Goal: Check status: Check status

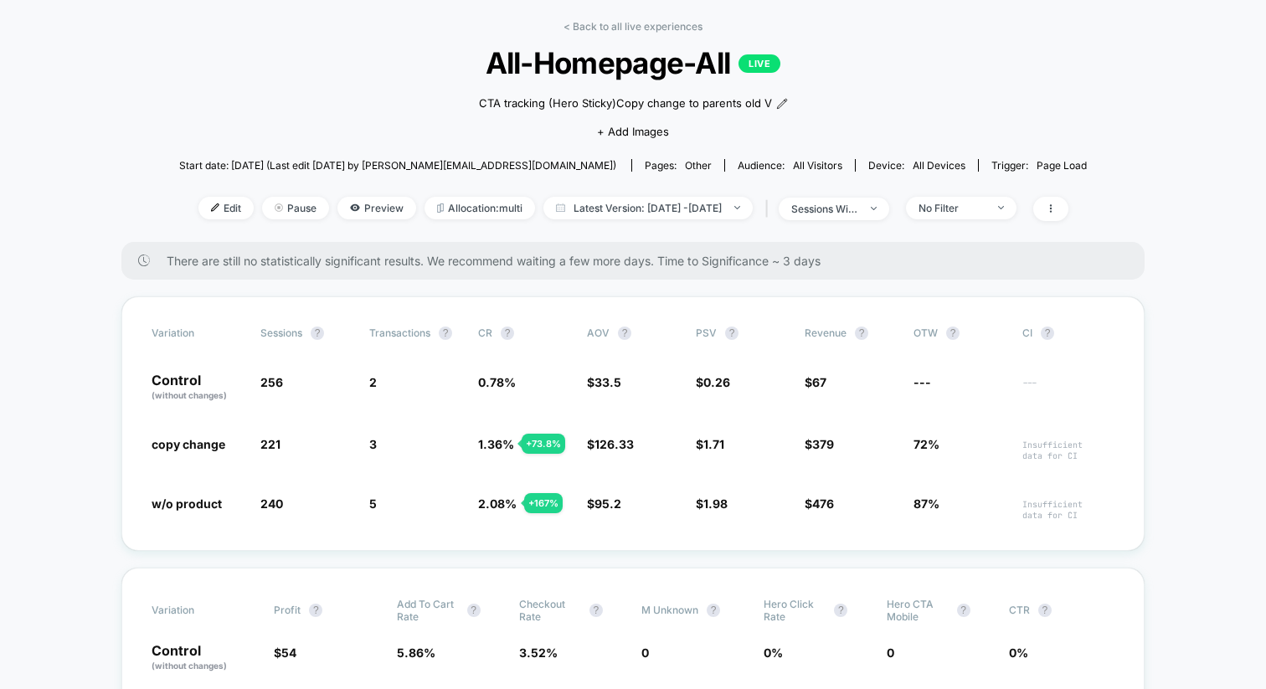
scroll to position [101, 0]
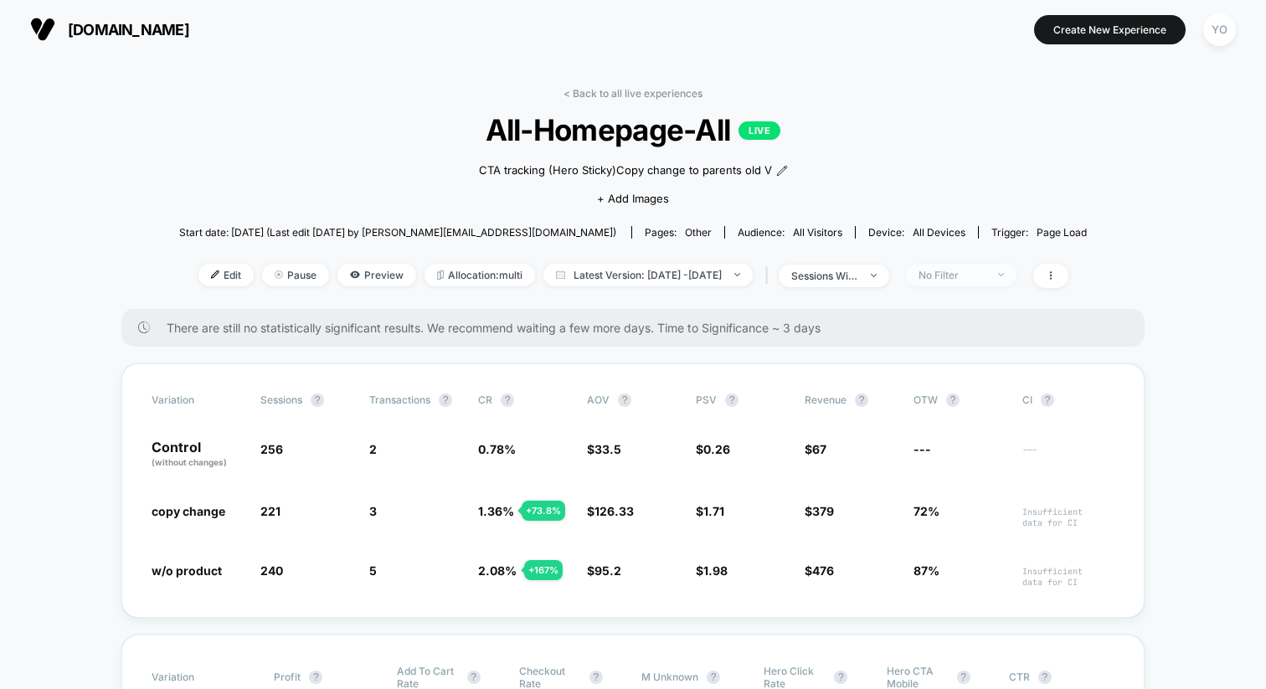
click at [1004, 275] on img at bounding box center [1001, 274] width 6 height 3
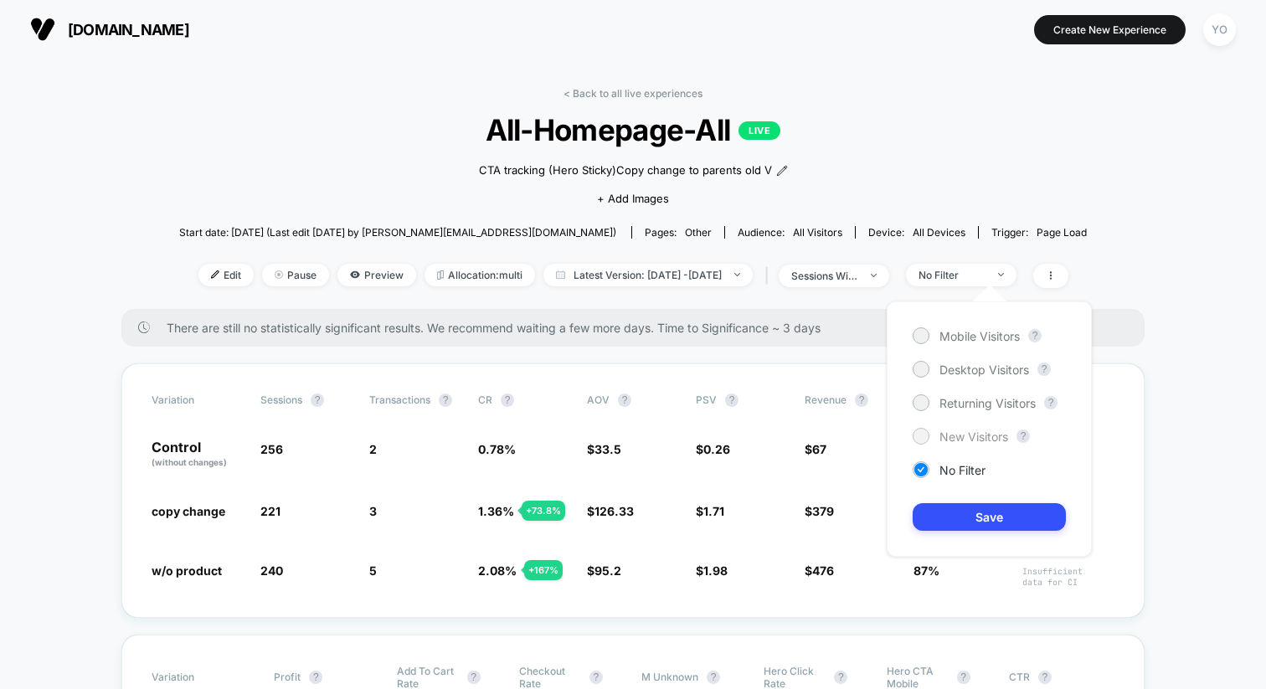
click at [921, 437] on div at bounding box center [921, 436] width 13 height 13
click at [943, 519] on button "Save" at bounding box center [989, 517] width 153 height 28
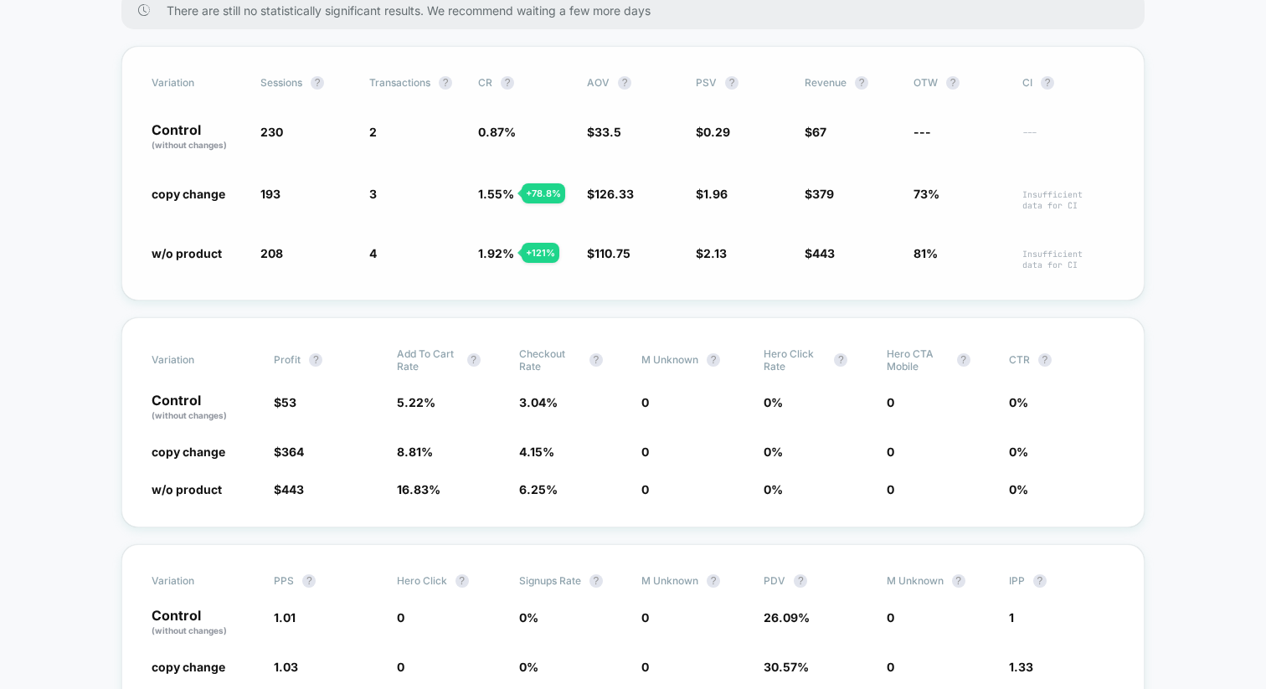
scroll to position [320, 0]
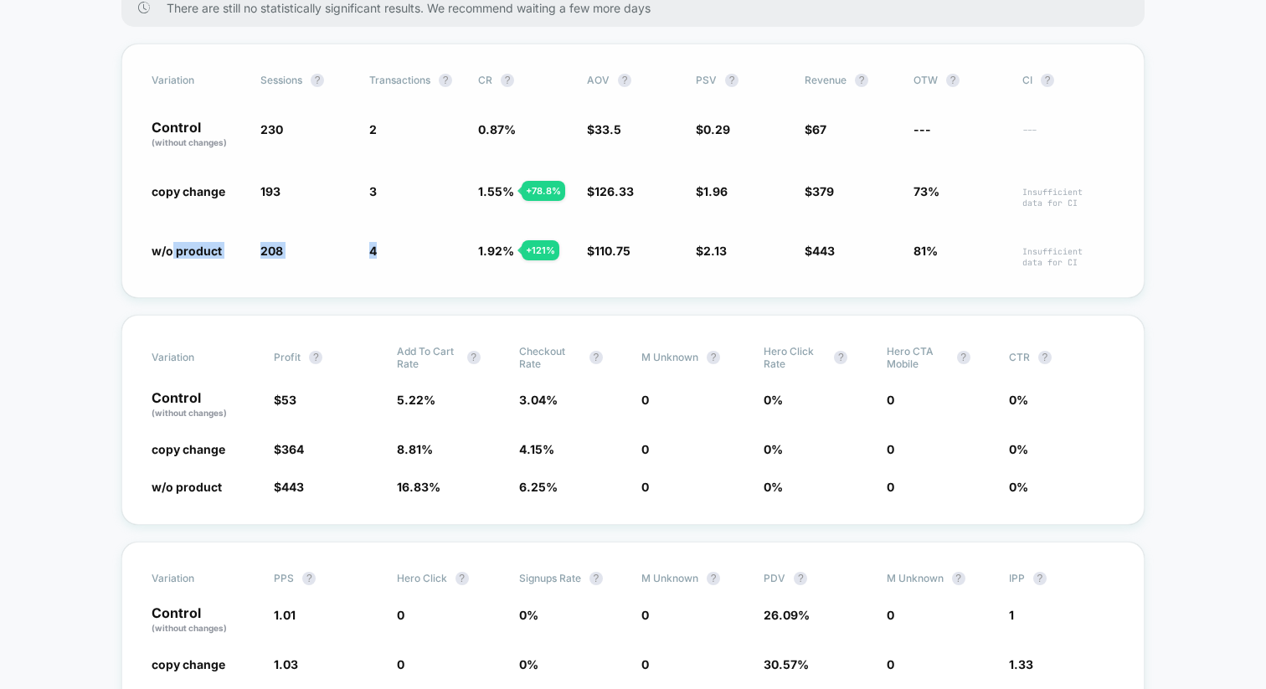
drag, startPoint x: 172, startPoint y: 251, endPoint x: 446, endPoint y: 279, distance: 275.3
click at [446, 279] on div "Variation Sessions ? Transactions ? CR ? AOV ? PSV ? Revenue ? OTW ? CI ? Contr…" at bounding box center [632, 171] width 1023 height 255
drag, startPoint x: 151, startPoint y: 245, endPoint x: 388, endPoint y: 253, distance: 237.1
click at [388, 253] on div "Variation Sessions ? Transactions ? CR ? AOV ? PSV ? Revenue ? OTW ? CI ? Contr…" at bounding box center [632, 171] width 1023 height 255
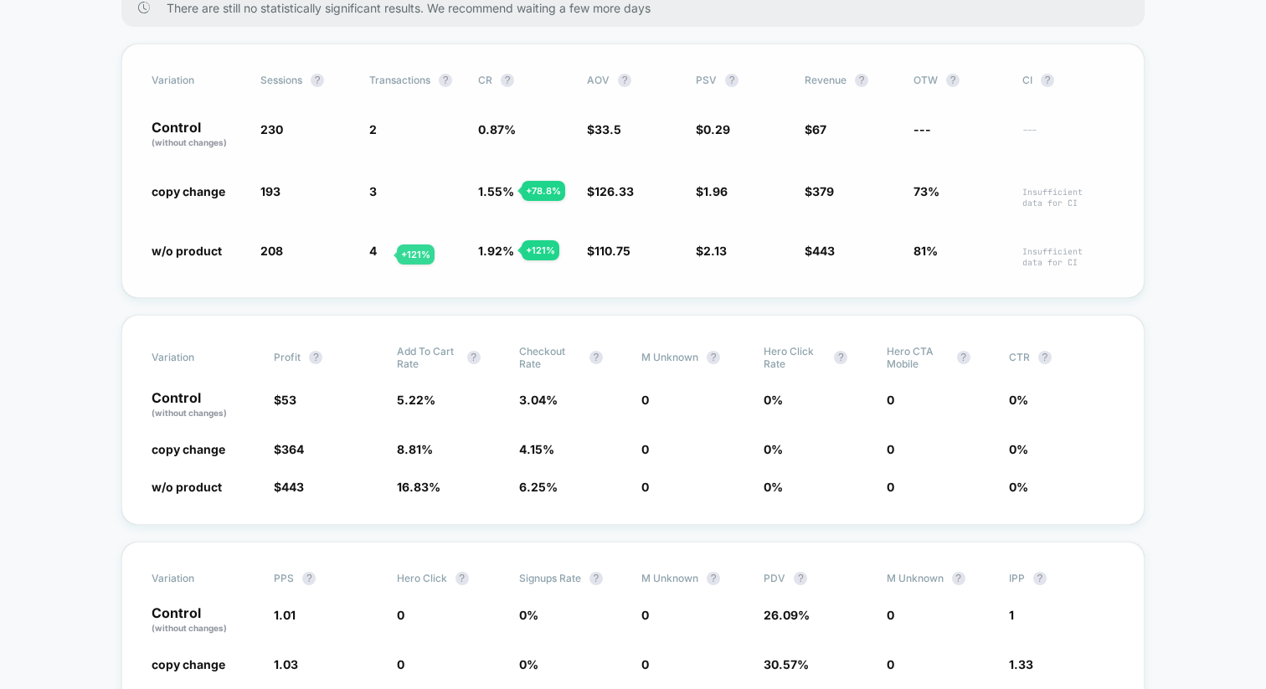
click at [363, 265] on div "w/o product 208 - 9.6 % 4 + 121 % 1.92 % + 121 % $ 110.75 + 231 % $ 2.13 + 631 …" at bounding box center [633, 255] width 963 height 26
click at [224, 193] on span "copy change" at bounding box center [189, 191] width 74 height 14
click at [203, 191] on span "copy change" at bounding box center [189, 191] width 74 height 14
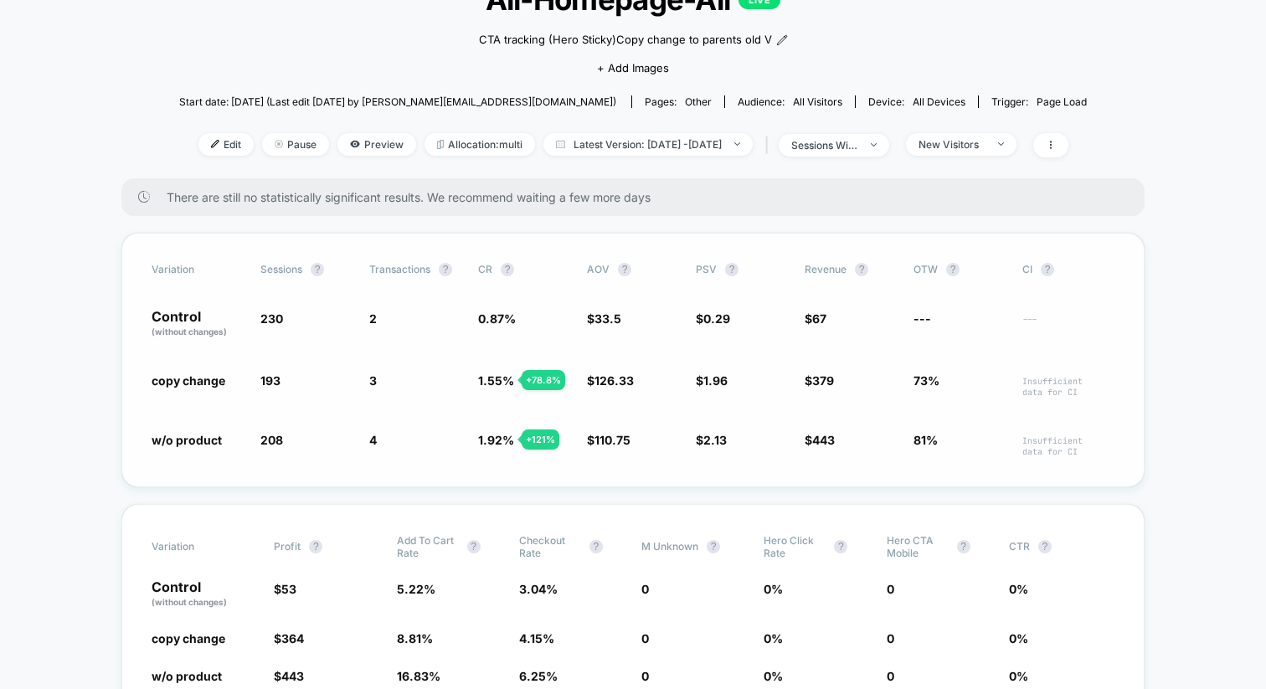
scroll to position [101, 0]
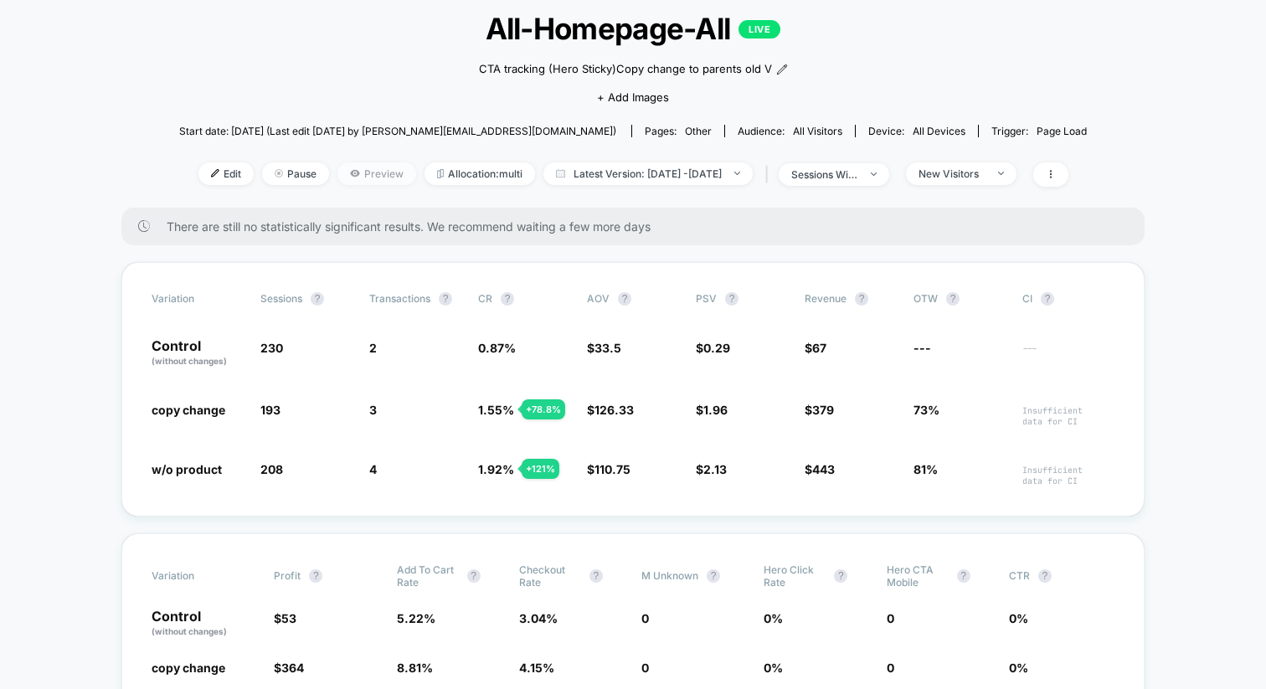
click at [343, 168] on span "Preview" at bounding box center [377, 173] width 79 height 23
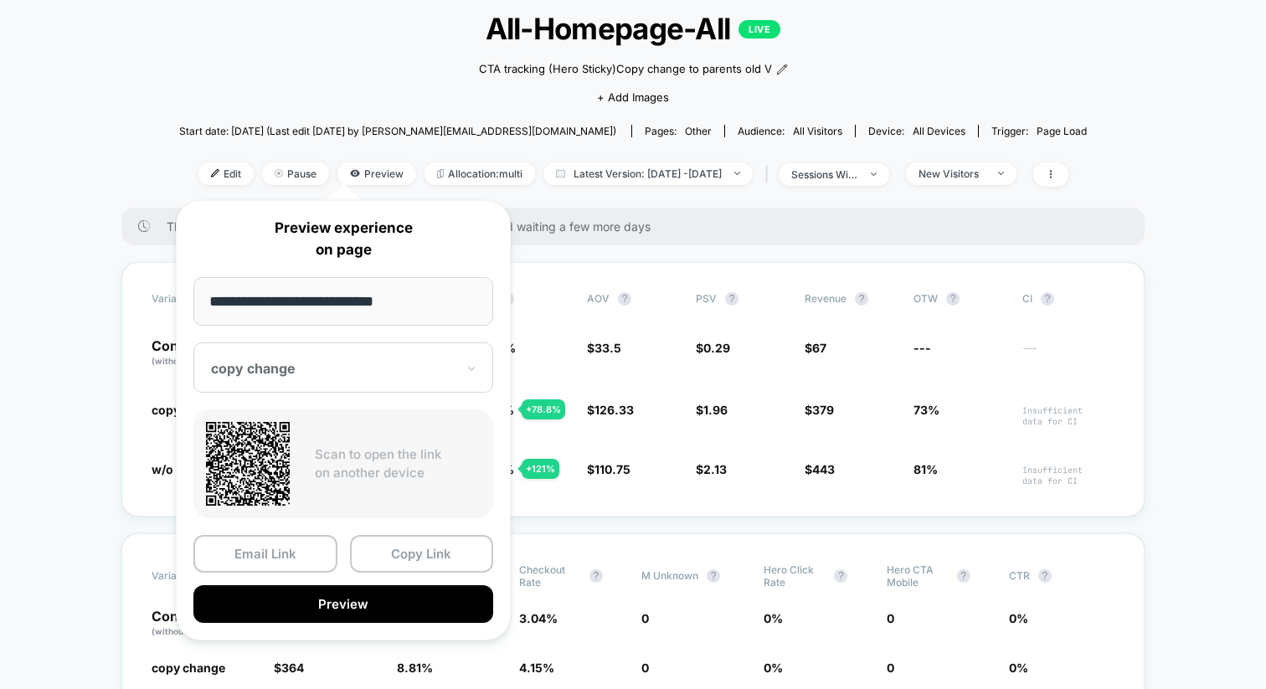
click at [327, 370] on div at bounding box center [333, 368] width 245 height 17
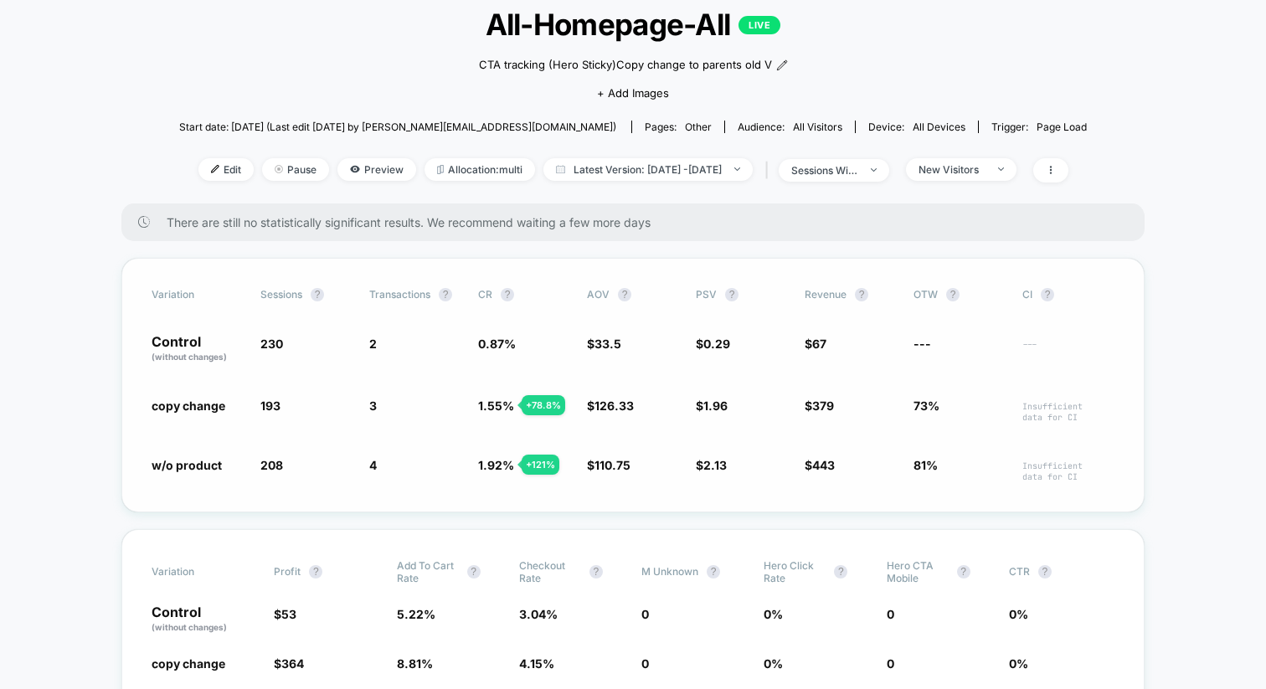
scroll to position [105, 0]
click at [959, 165] on div "New Visitors" at bounding box center [952, 170] width 67 height 13
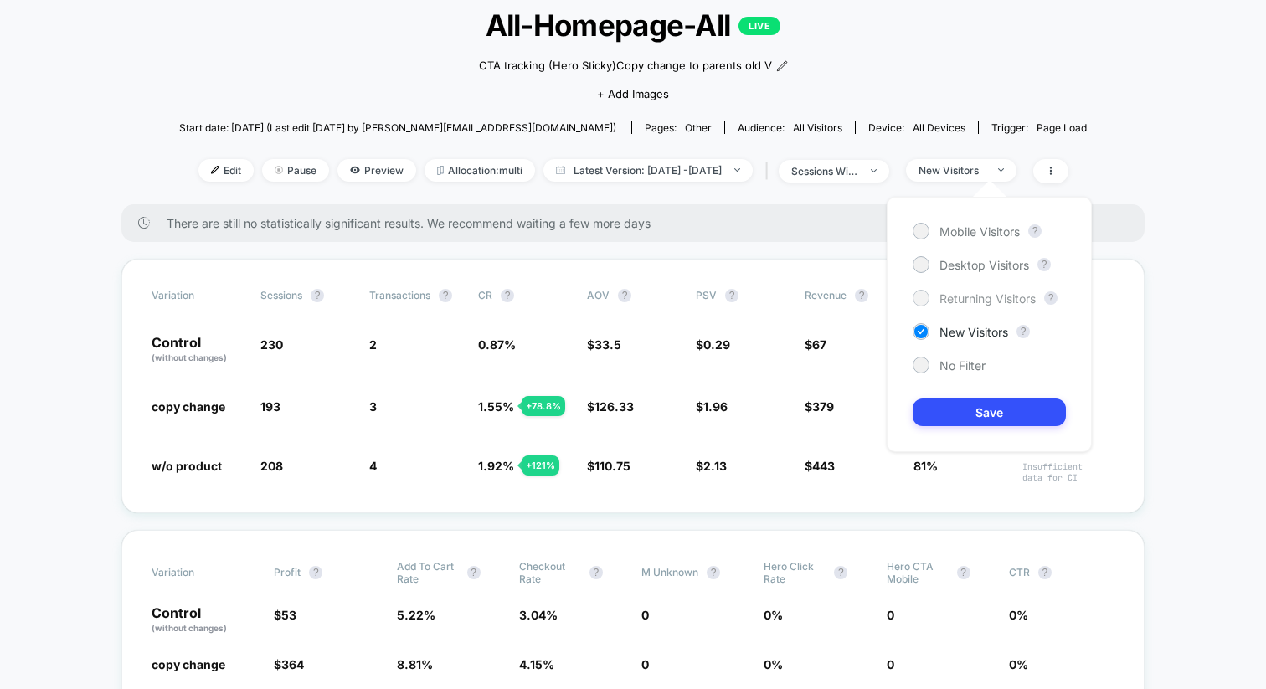
click at [924, 302] on div at bounding box center [921, 297] width 13 height 13
click at [936, 417] on button "Save" at bounding box center [989, 413] width 153 height 28
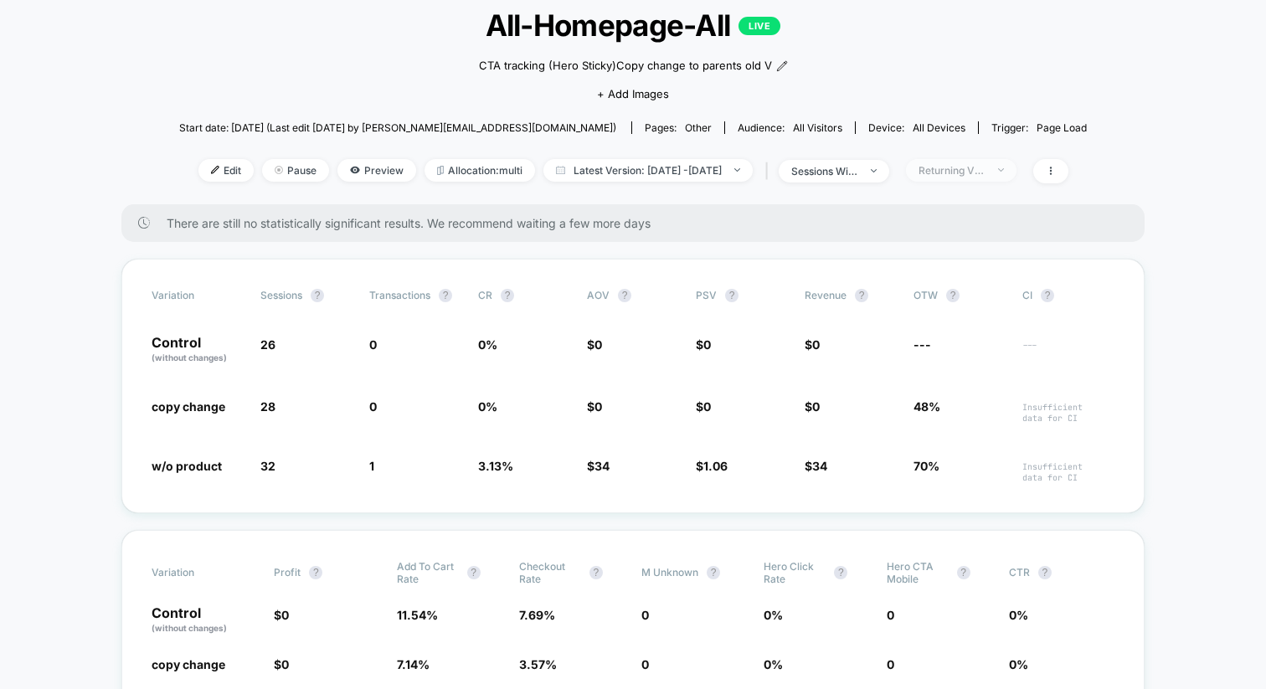
click at [983, 174] on div "Returning Visitors" at bounding box center [952, 170] width 67 height 13
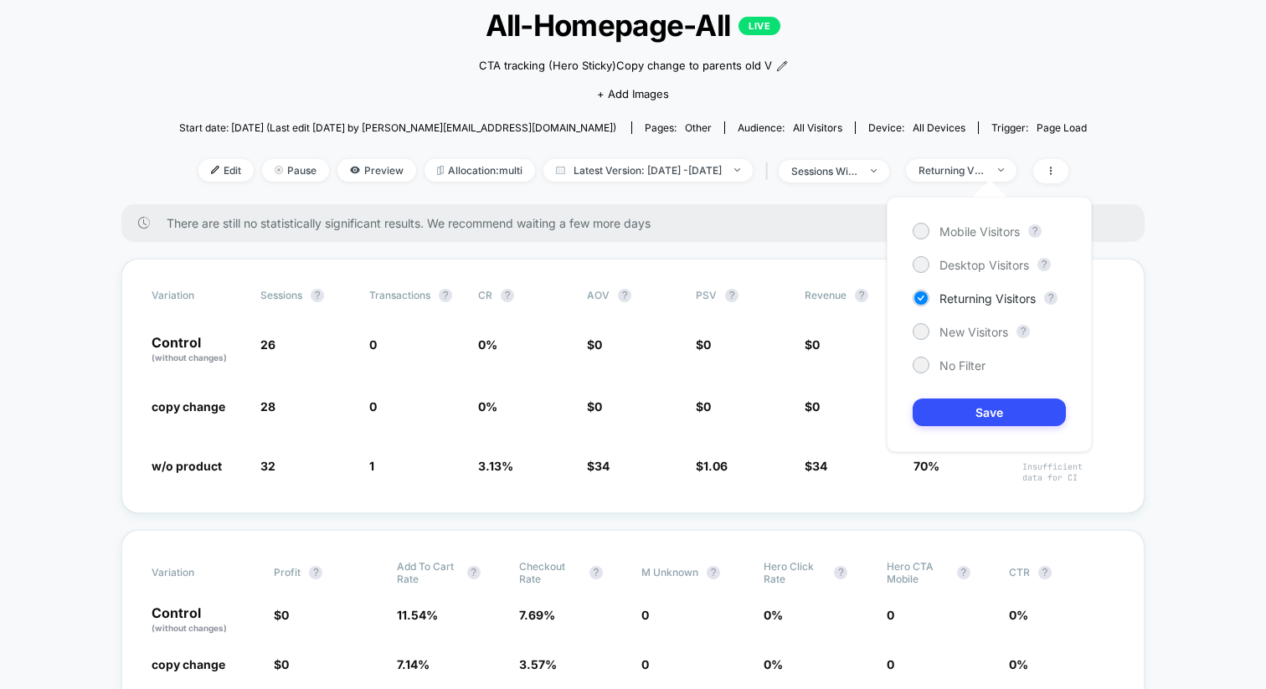
click at [919, 343] on div "Mobile Visitors ? Desktop Visitors ? Returning Visitors ? New Visitors ? No Fil…" at bounding box center [989, 324] width 205 height 255
click at [923, 334] on div at bounding box center [921, 331] width 13 height 13
click at [944, 412] on button "Save" at bounding box center [989, 413] width 153 height 28
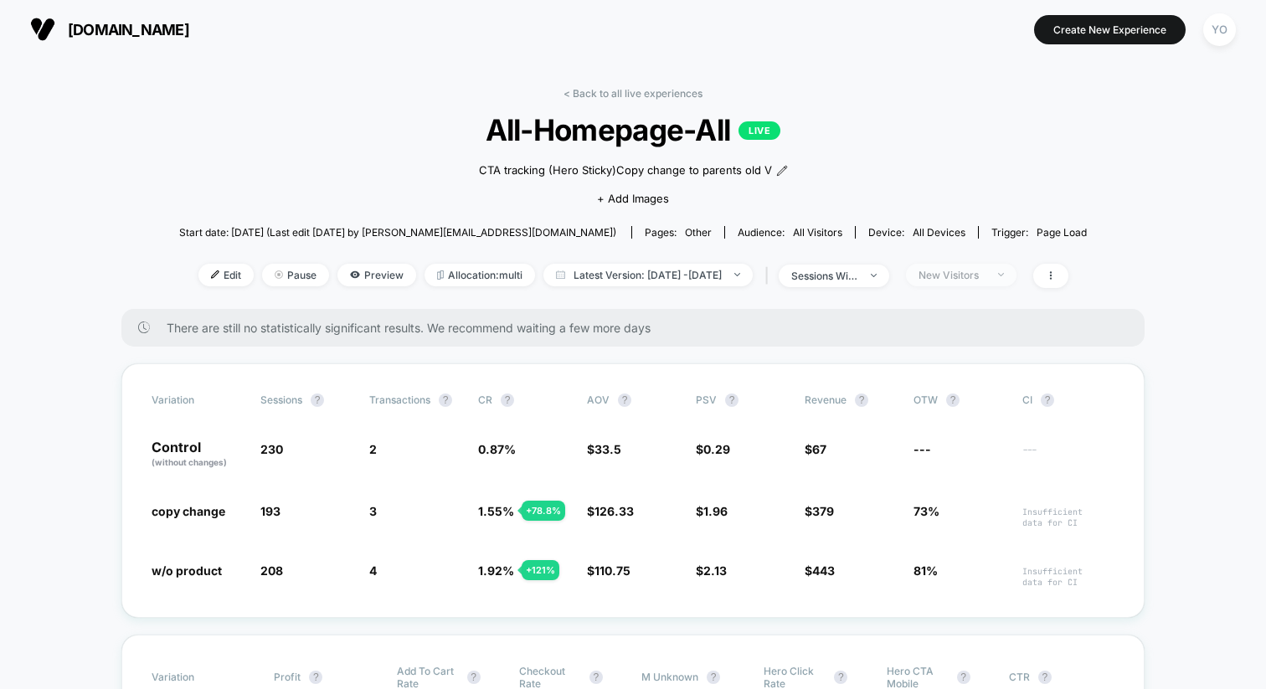
click at [986, 274] on div "New Visitors" at bounding box center [952, 275] width 67 height 13
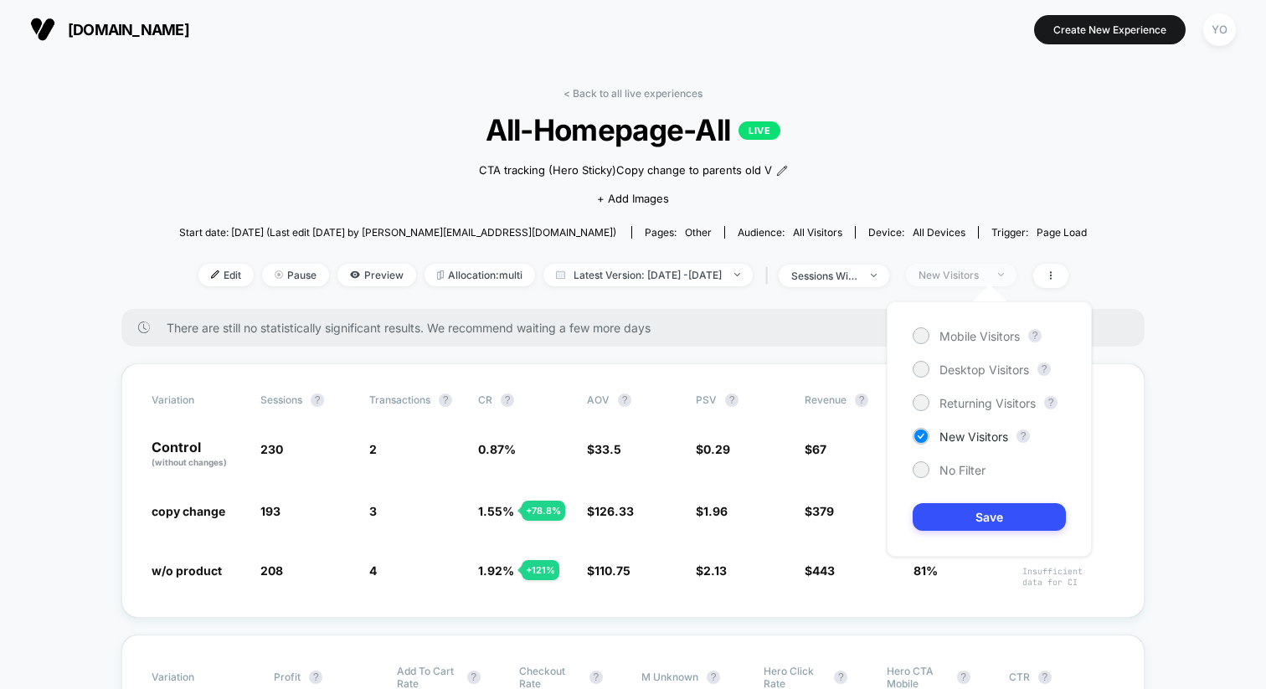
click at [986, 274] on div "New Visitors" at bounding box center [952, 275] width 67 height 13
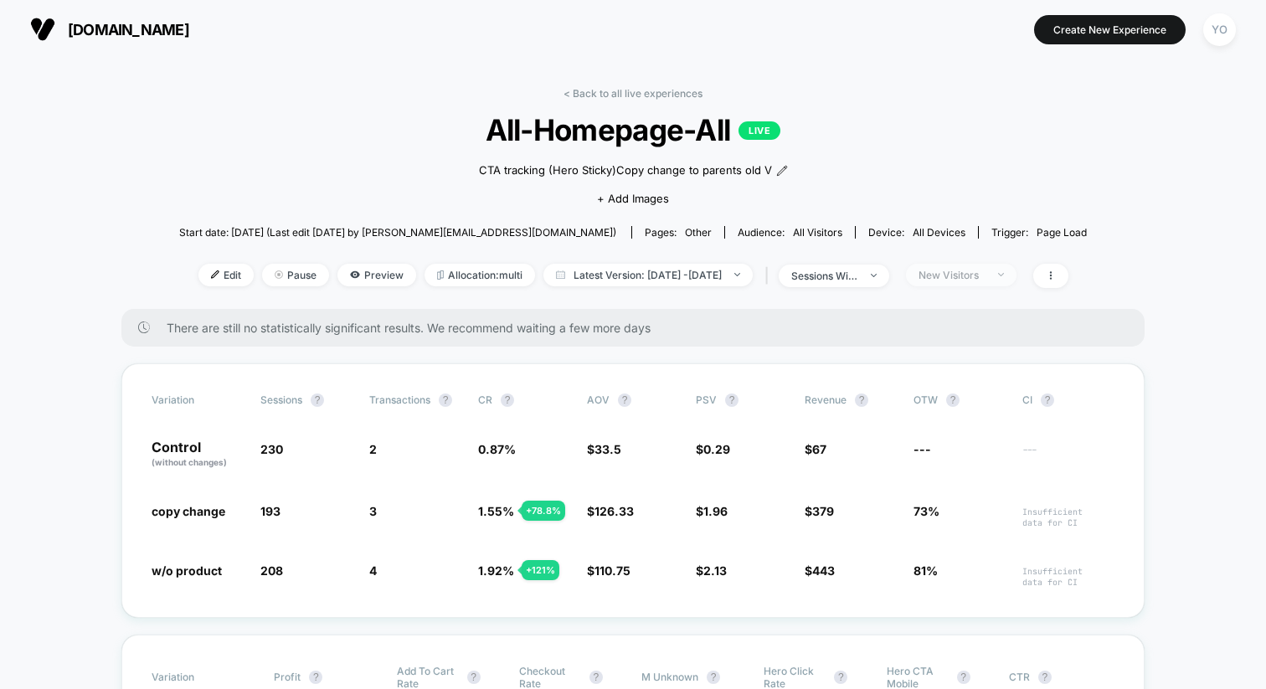
click at [986, 274] on div "New Visitors" at bounding box center [952, 275] width 67 height 13
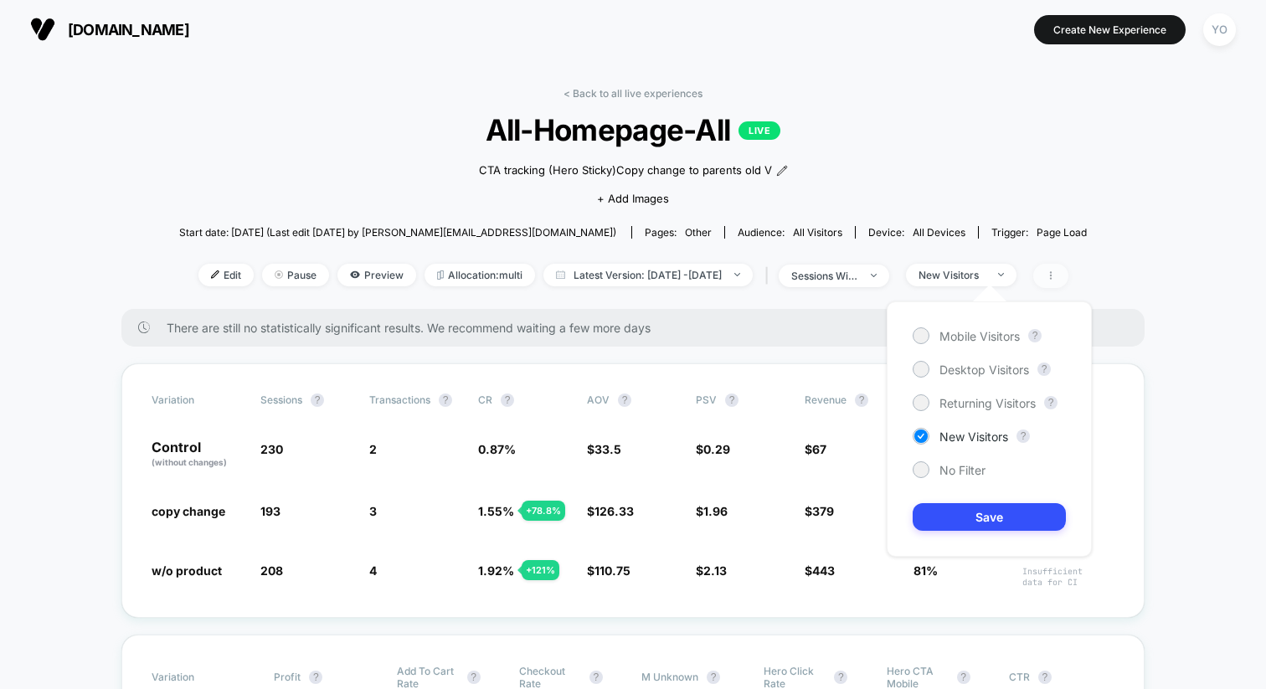
click at [1069, 282] on span at bounding box center [1051, 276] width 35 height 24
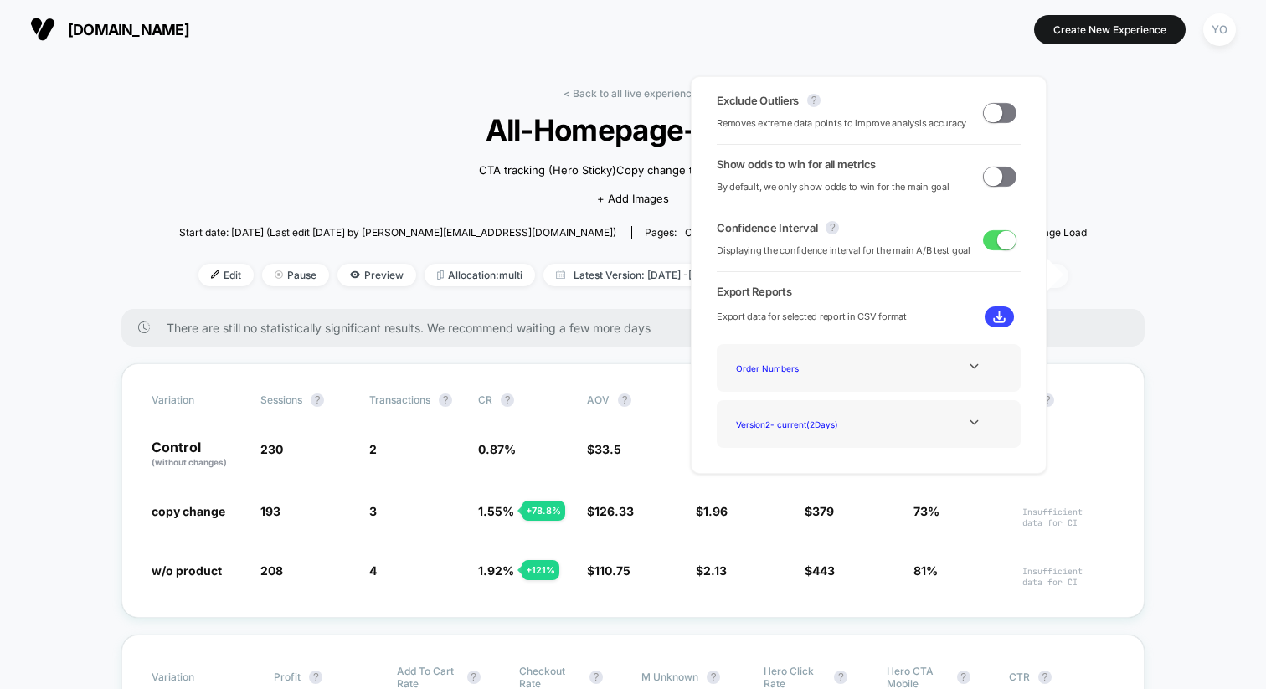
click at [1069, 282] on span at bounding box center [1051, 276] width 35 height 24
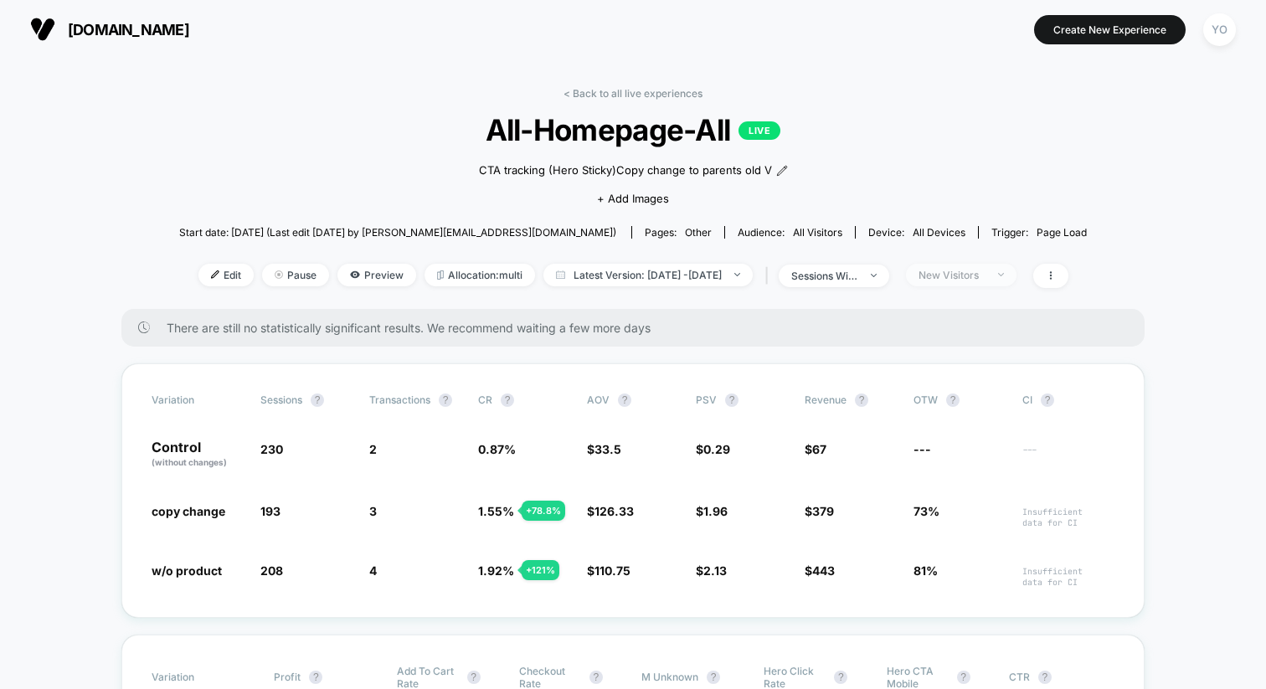
click at [1017, 278] on span "New Visitors" at bounding box center [961, 275] width 111 height 23
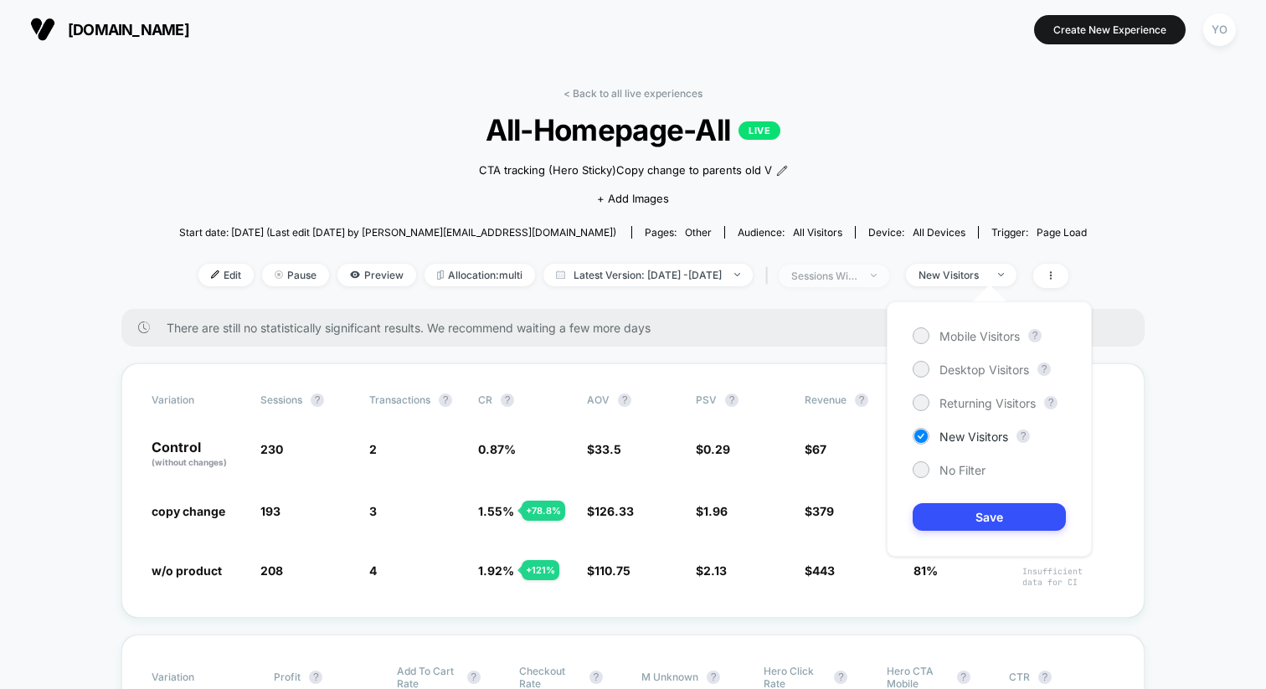
click at [877, 275] on img at bounding box center [874, 275] width 6 height 3
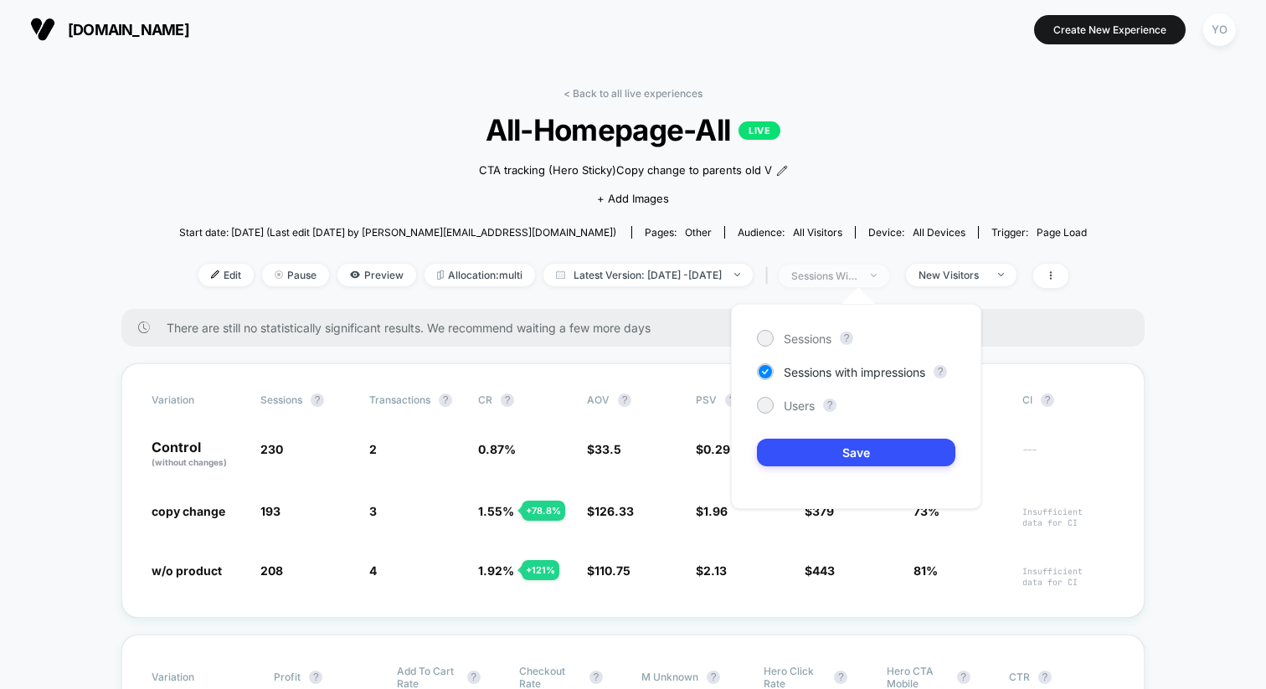
click at [877, 275] on img at bounding box center [874, 275] width 6 height 3
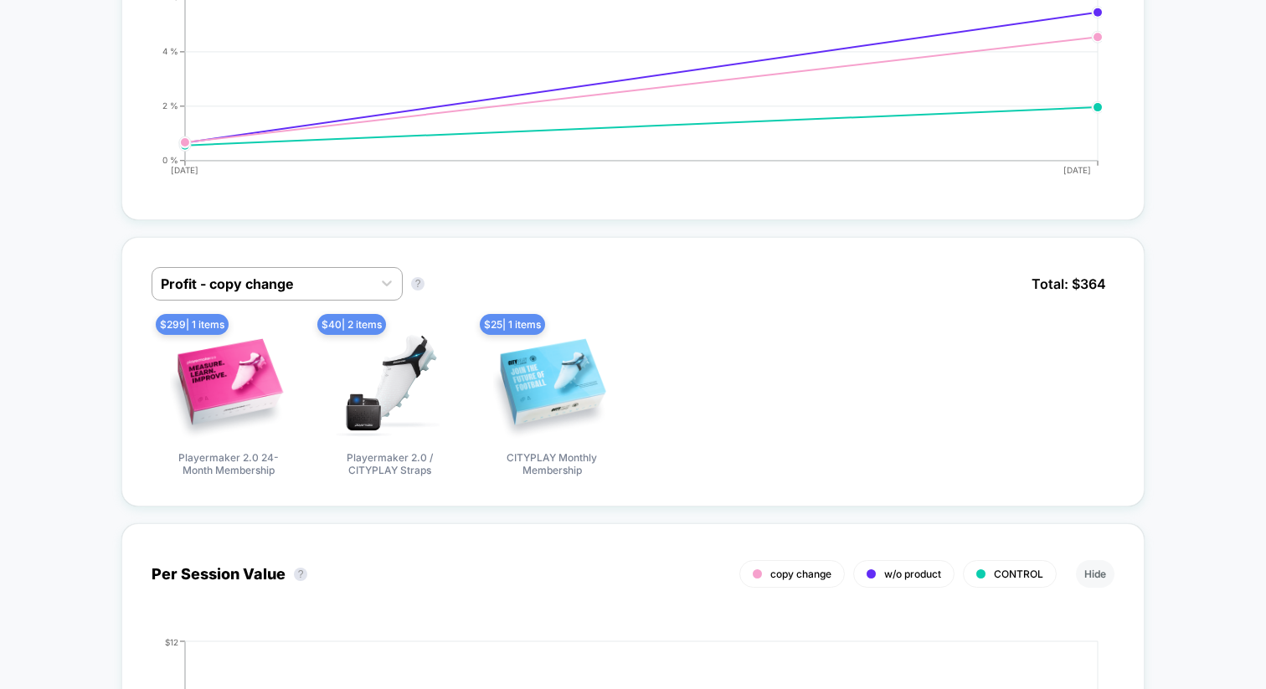
scroll to position [1467, 0]
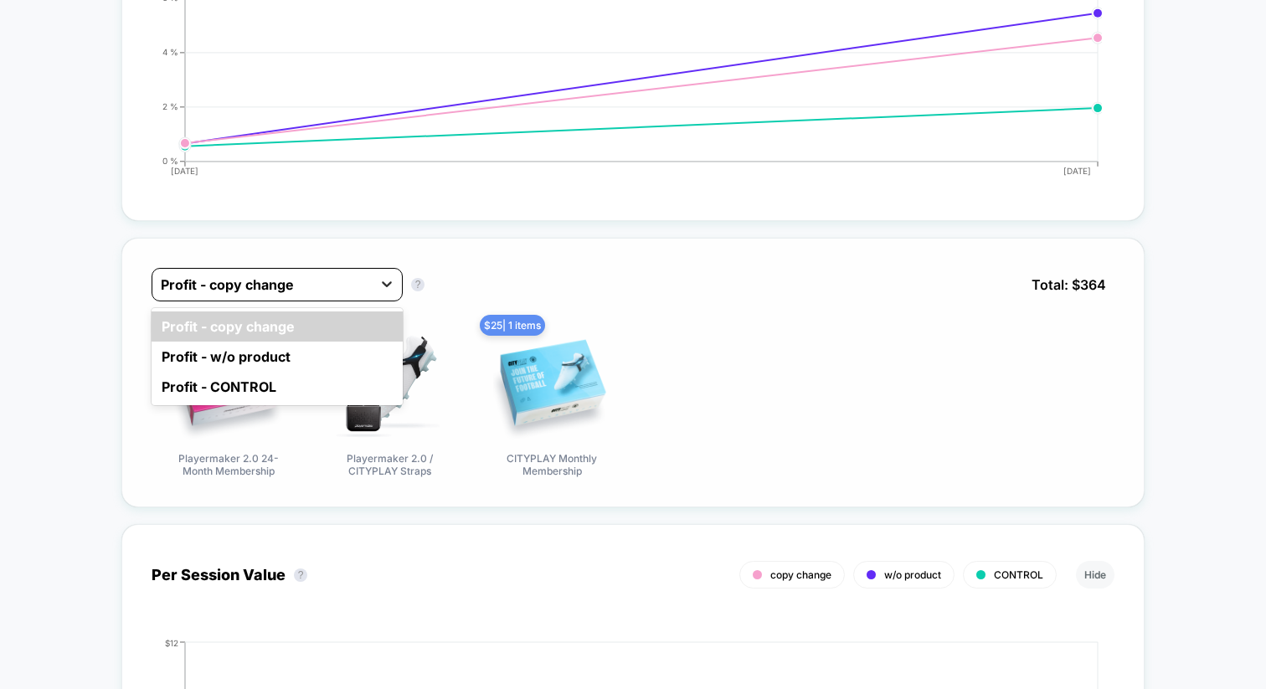
click at [382, 289] on icon at bounding box center [387, 284] width 17 height 17
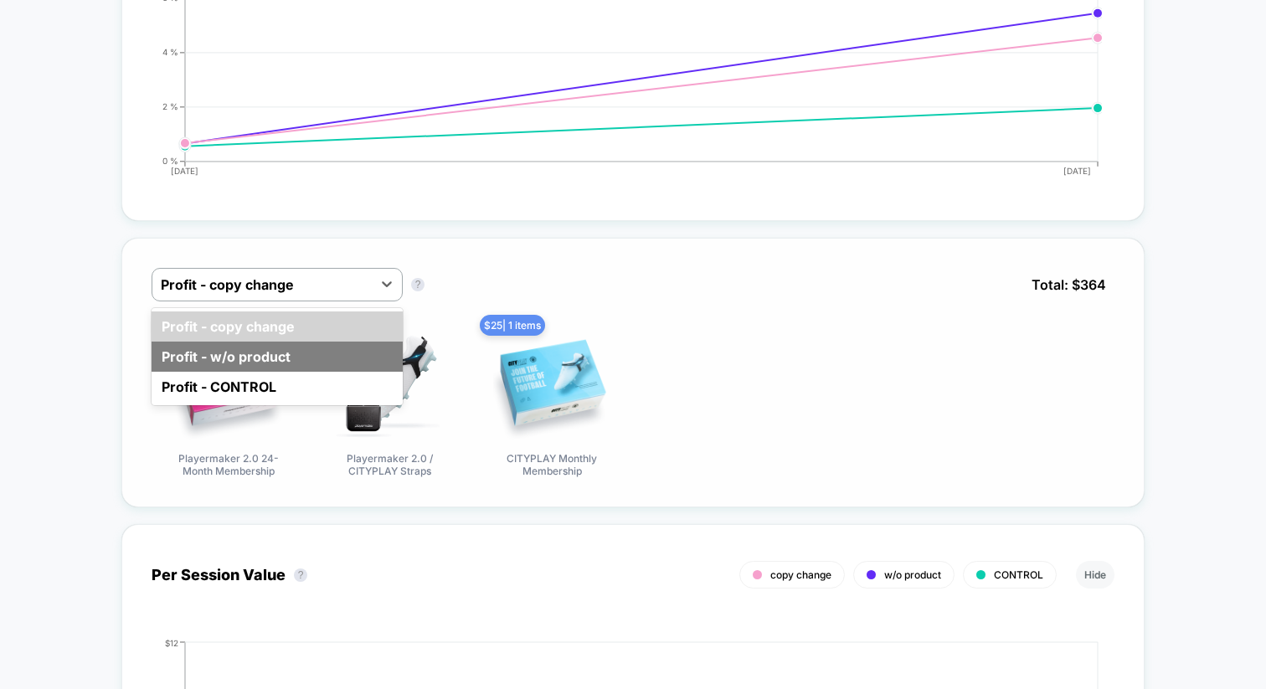
click at [331, 356] on div "Profit - w/o product" at bounding box center [277, 357] width 251 height 30
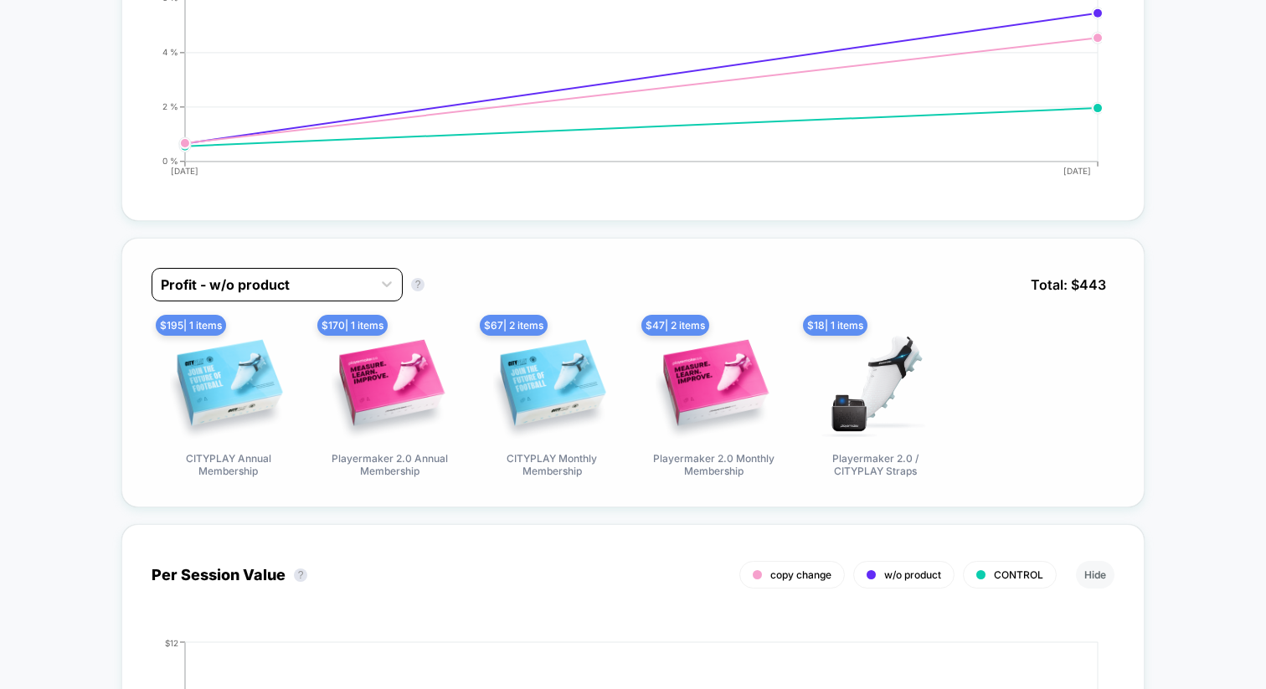
click at [367, 292] on div "Profit - w/o product" at bounding box center [261, 284] width 219 height 27
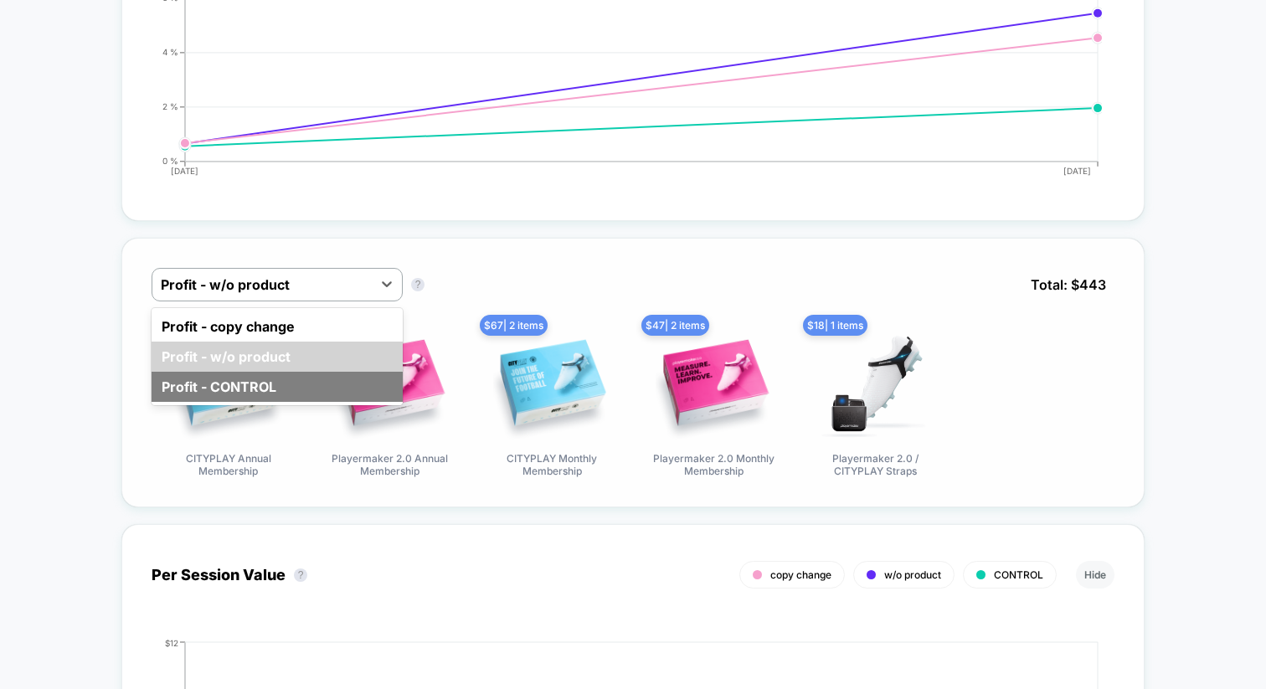
click at [288, 385] on div "Profit - CONTROL" at bounding box center [277, 387] width 251 height 30
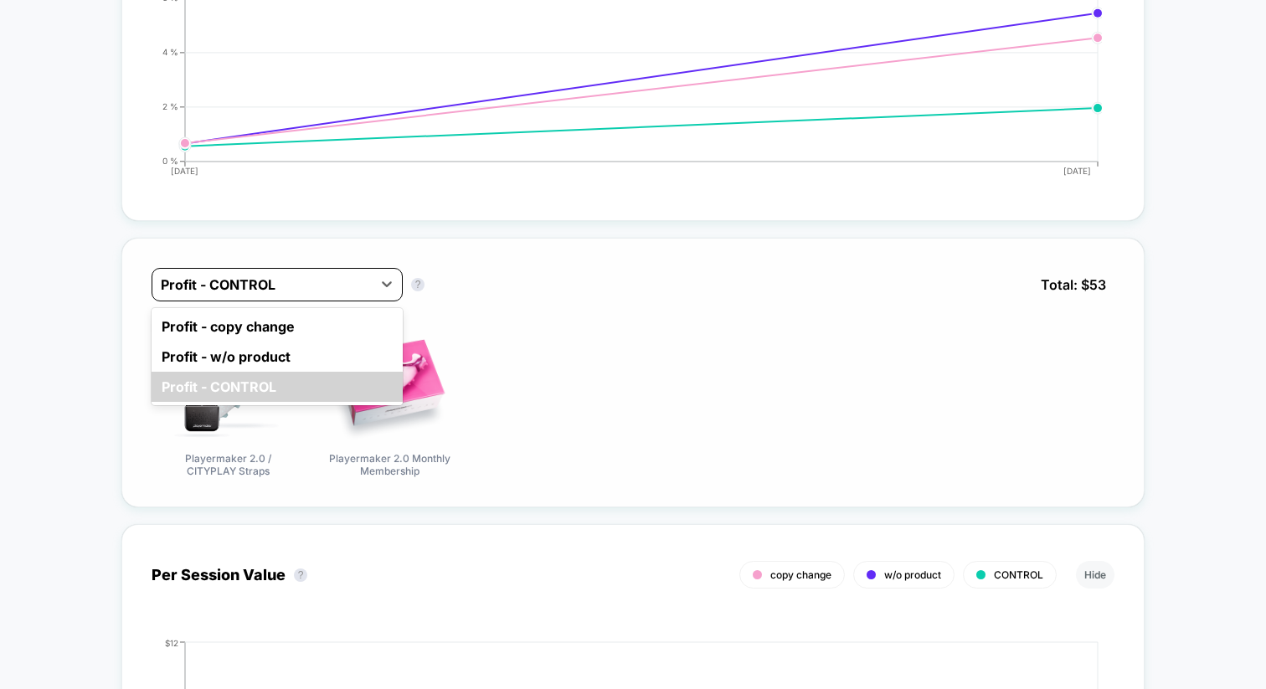
click at [315, 288] on div at bounding box center [262, 285] width 203 height 20
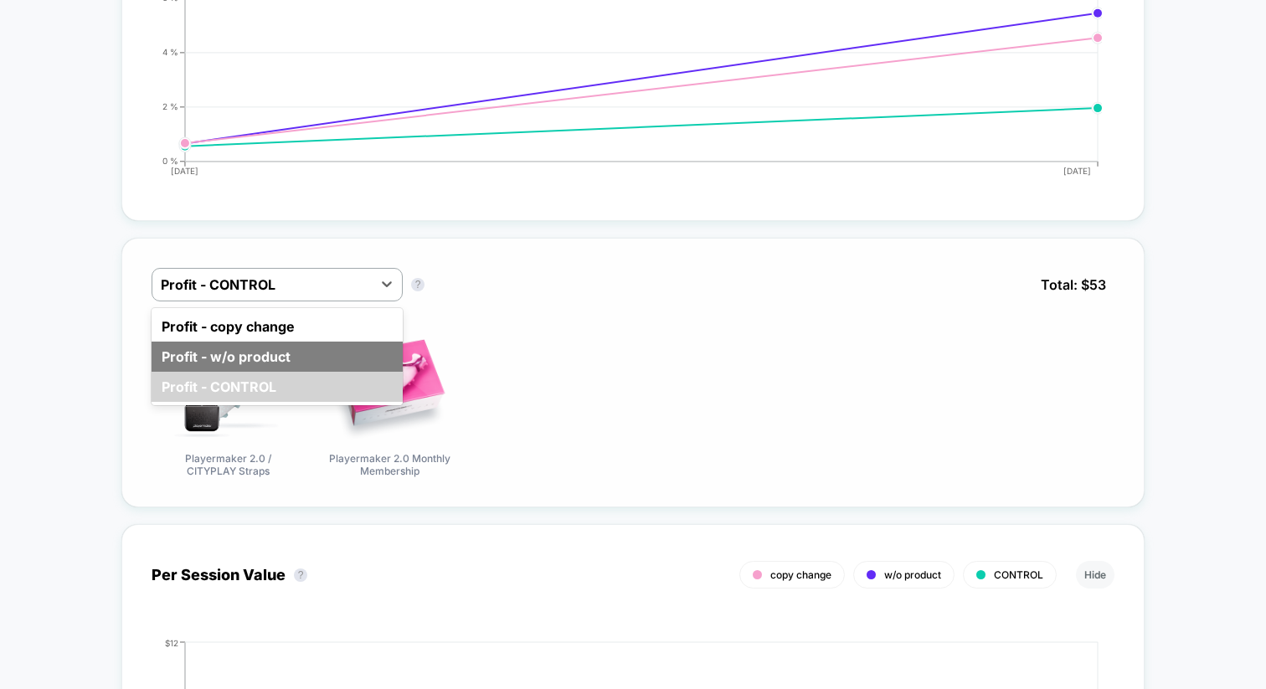
click at [266, 348] on div "Profit - w/o product" at bounding box center [277, 357] width 251 height 30
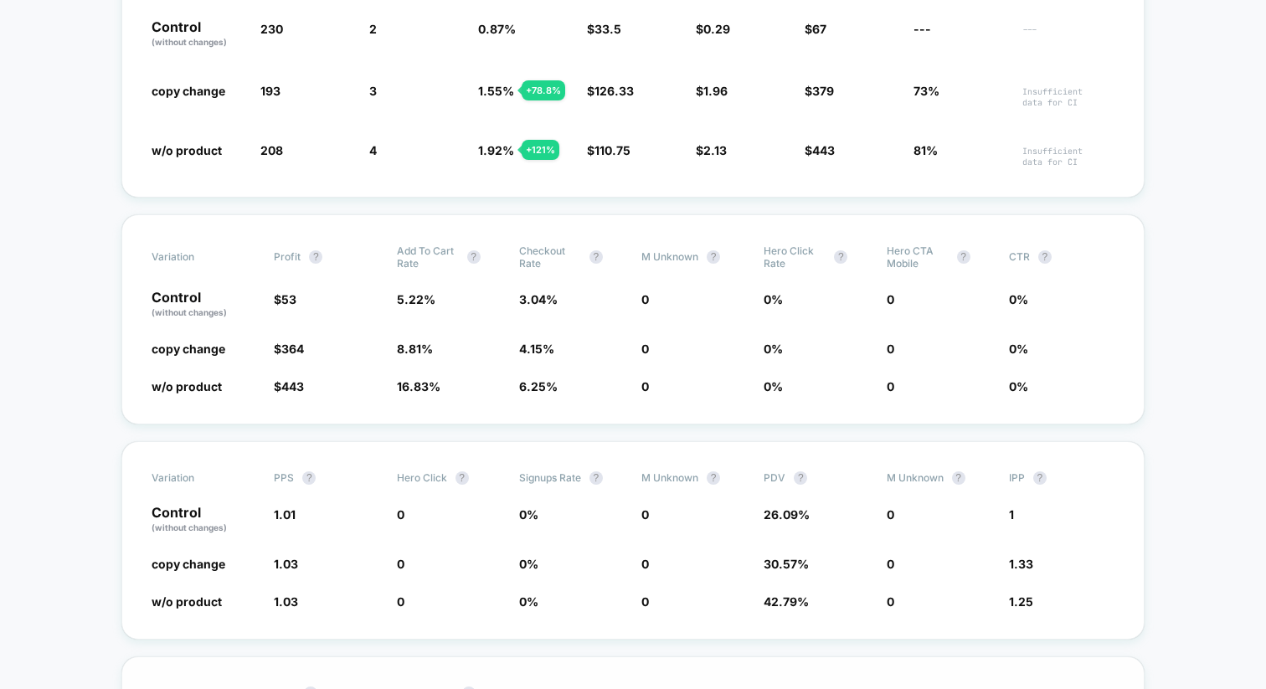
scroll to position [0, 0]
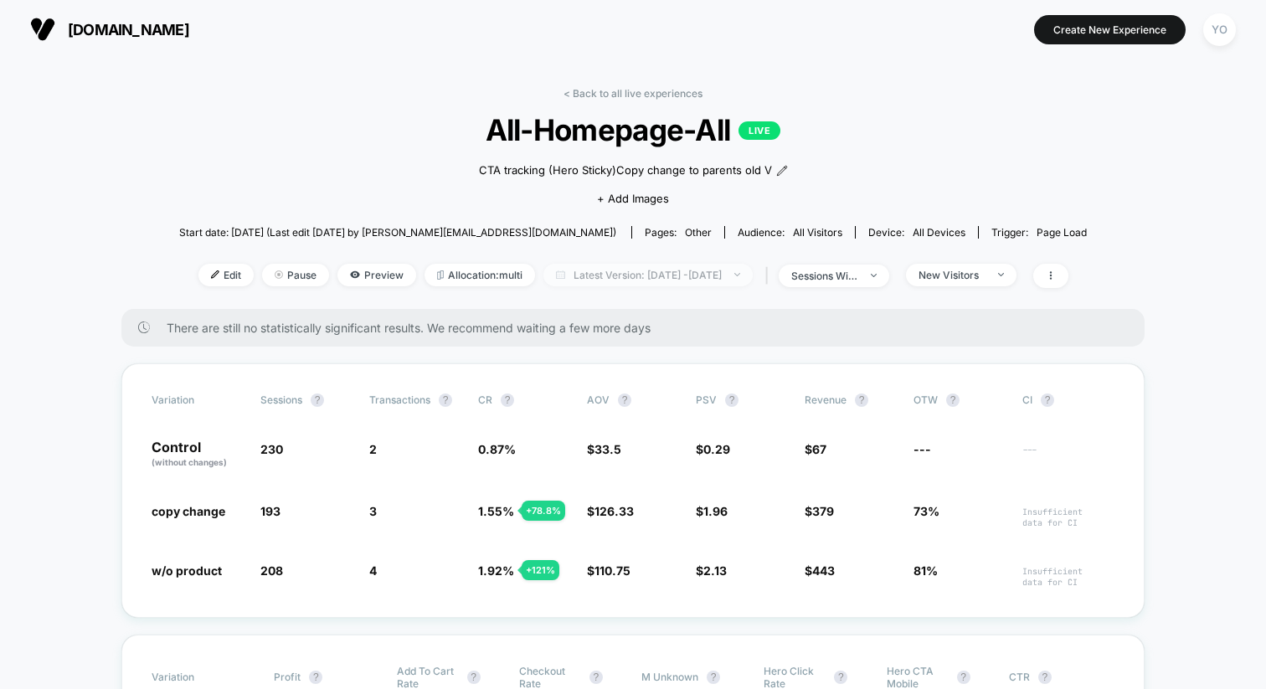
click at [625, 271] on span "Latest Version: [DATE] - [DATE]" at bounding box center [648, 275] width 209 height 23
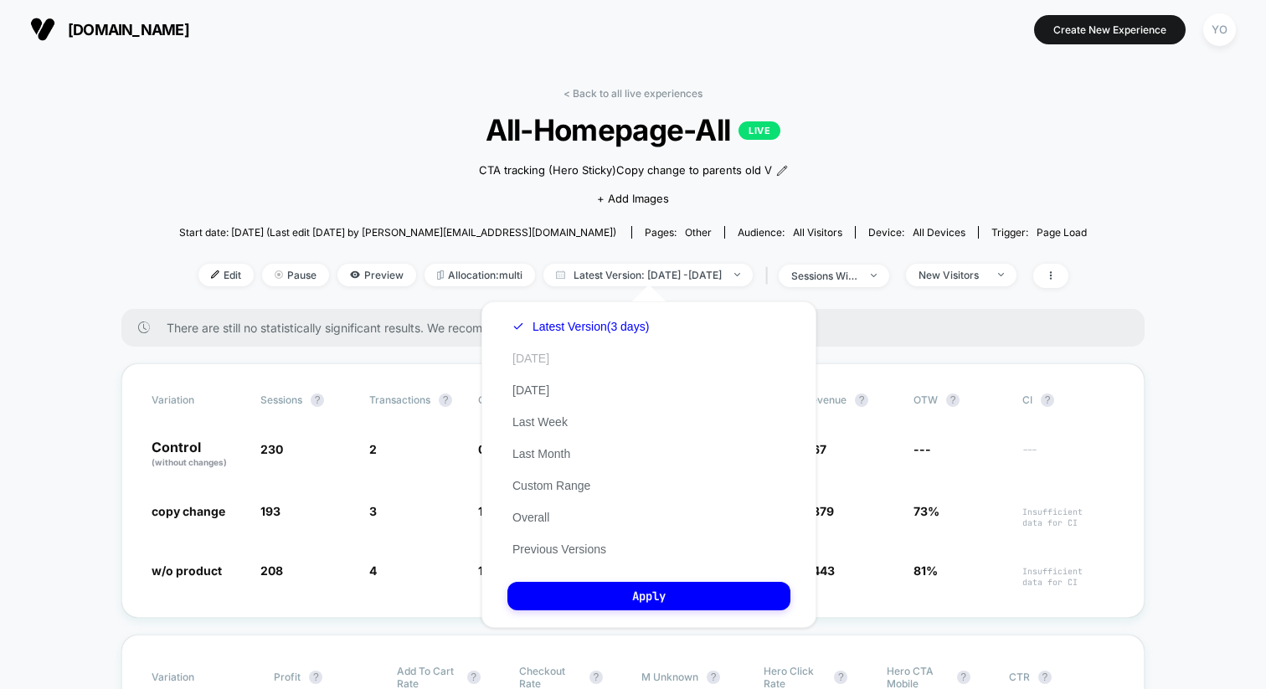
click at [535, 360] on button "[DATE]" at bounding box center [531, 358] width 47 height 15
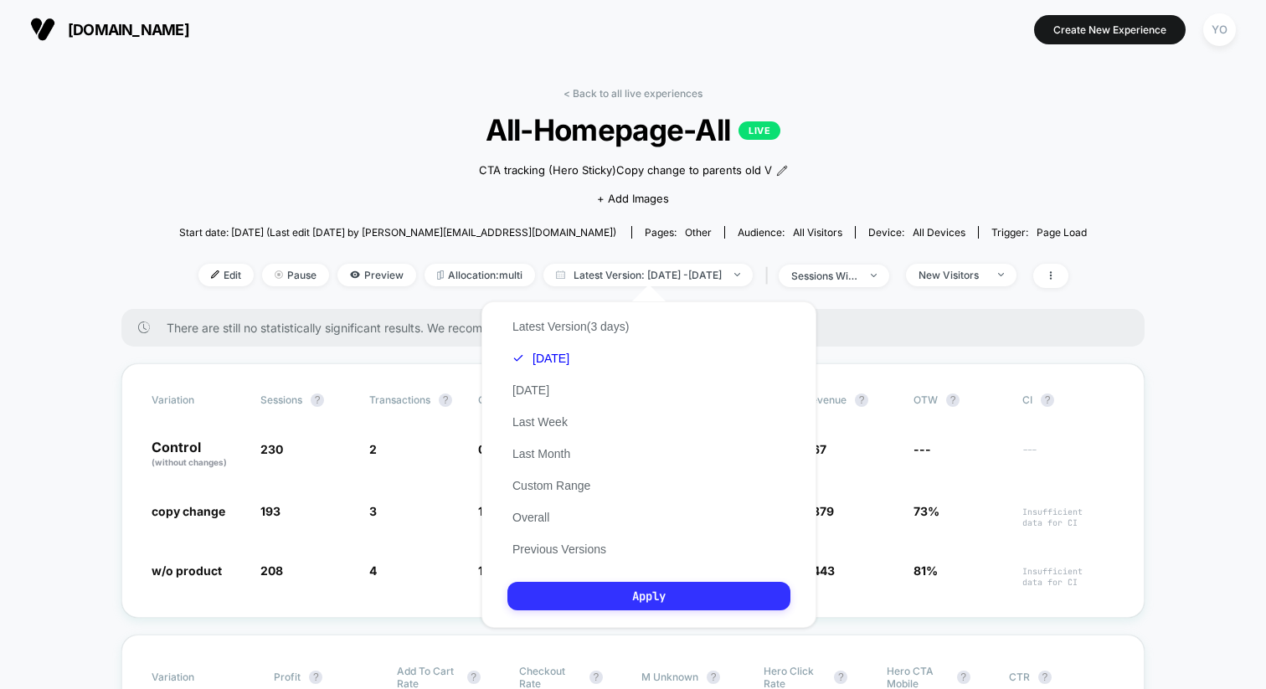
click at [614, 606] on button "Apply" at bounding box center [649, 596] width 283 height 28
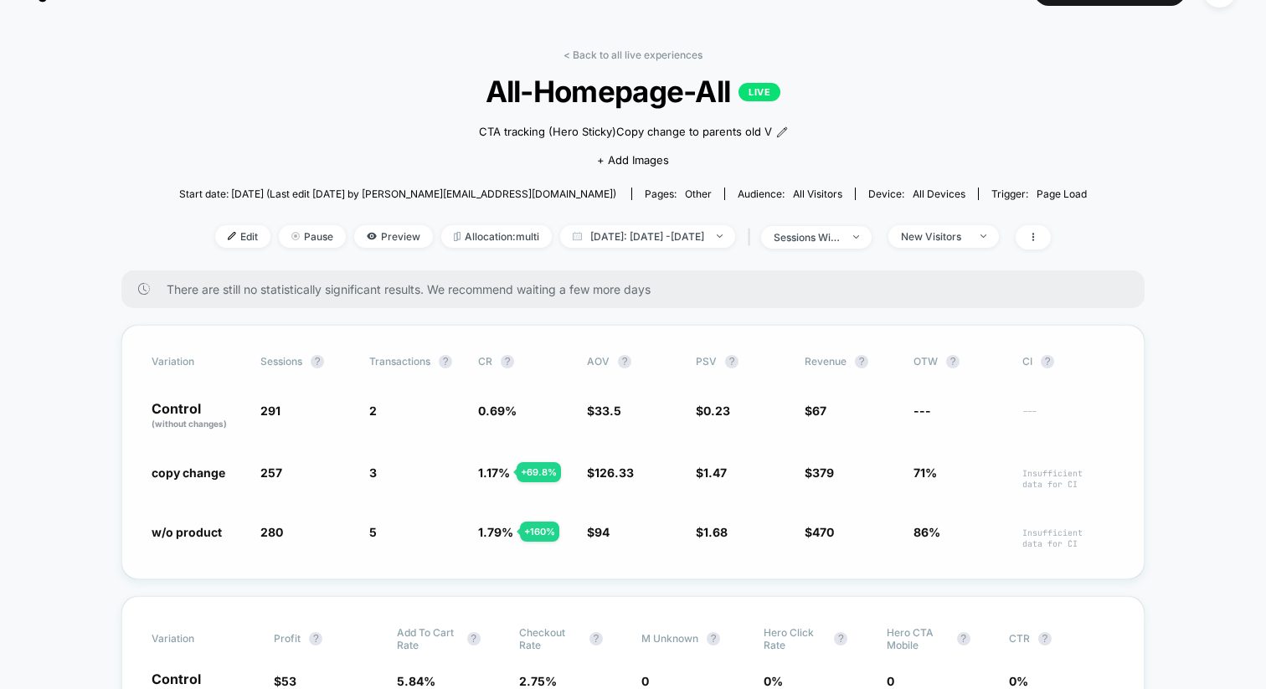
scroll to position [41, 0]
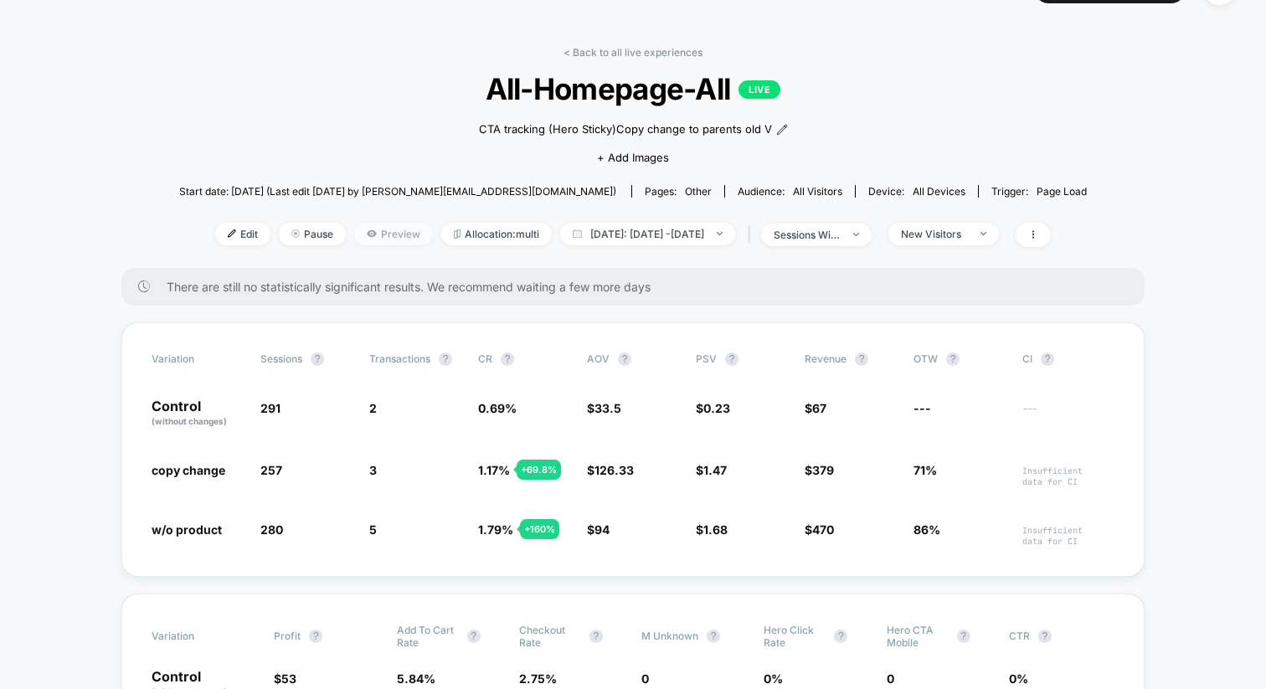
click at [374, 228] on span "Preview" at bounding box center [393, 234] width 79 height 23
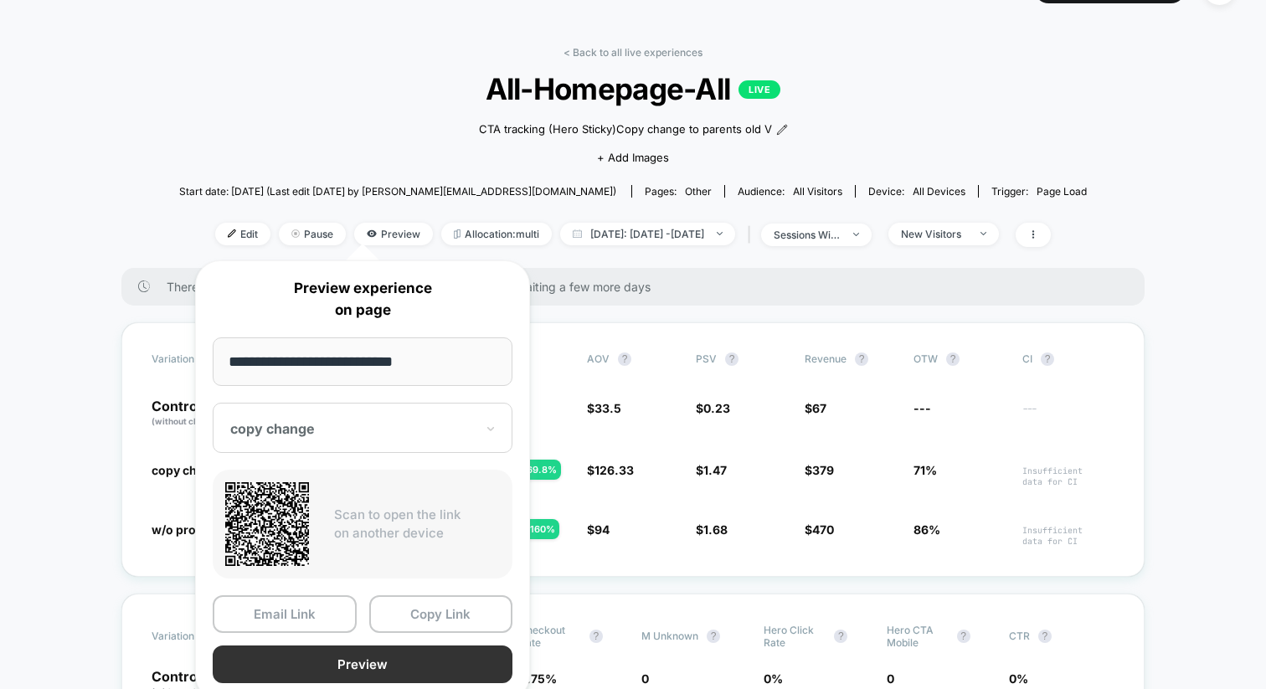
click at [330, 656] on button "Preview" at bounding box center [363, 665] width 300 height 38
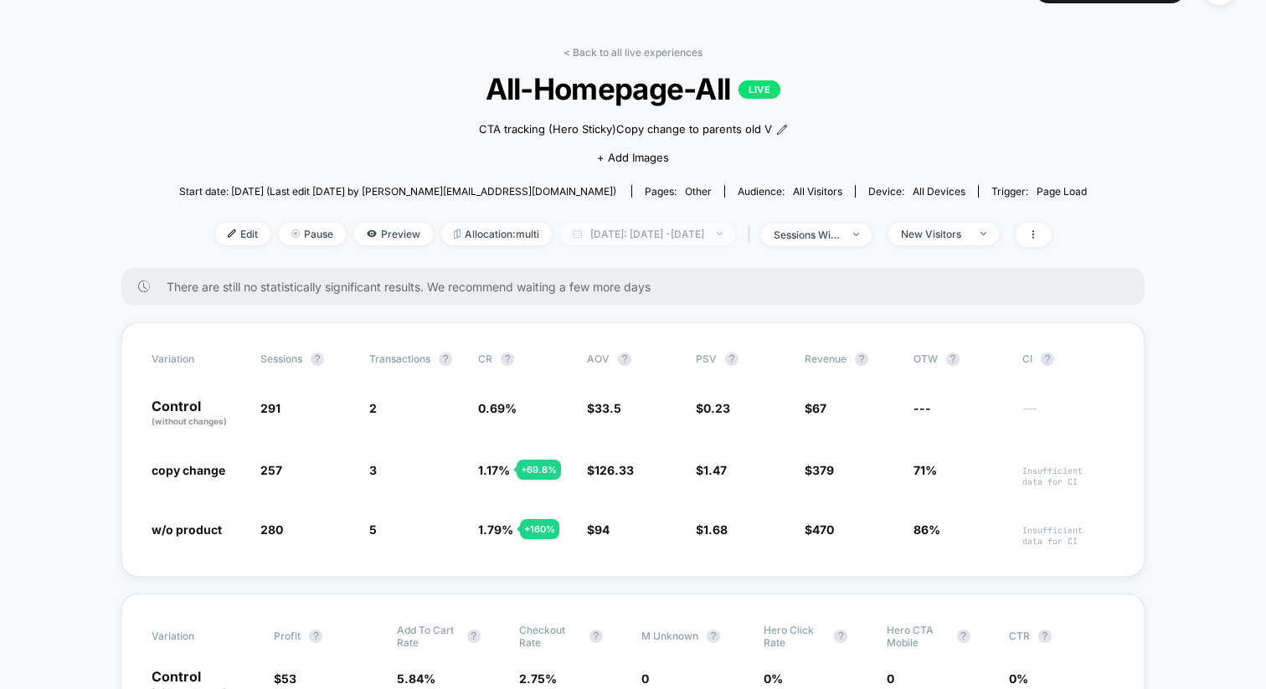
click at [602, 237] on span "[DATE]: [DATE] - [DATE]" at bounding box center [647, 234] width 175 height 23
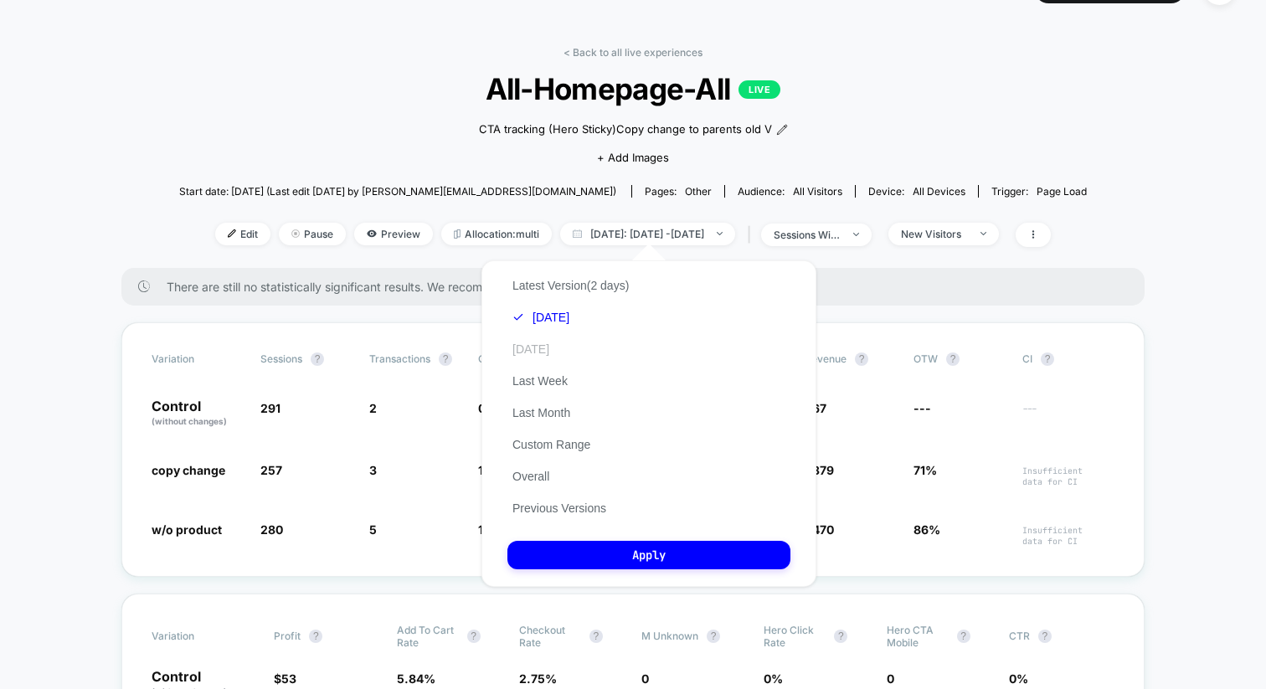
click at [548, 347] on button "[DATE]" at bounding box center [531, 349] width 47 height 15
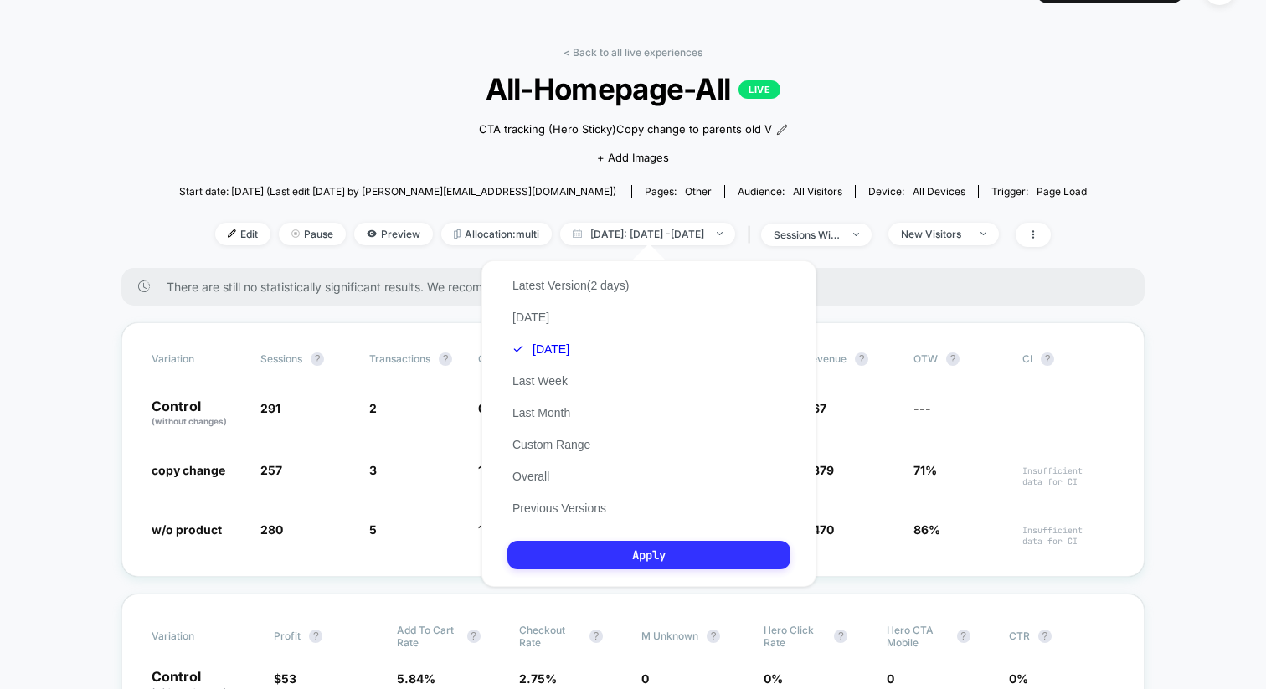
click at [555, 560] on button "Apply" at bounding box center [649, 555] width 283 height 28
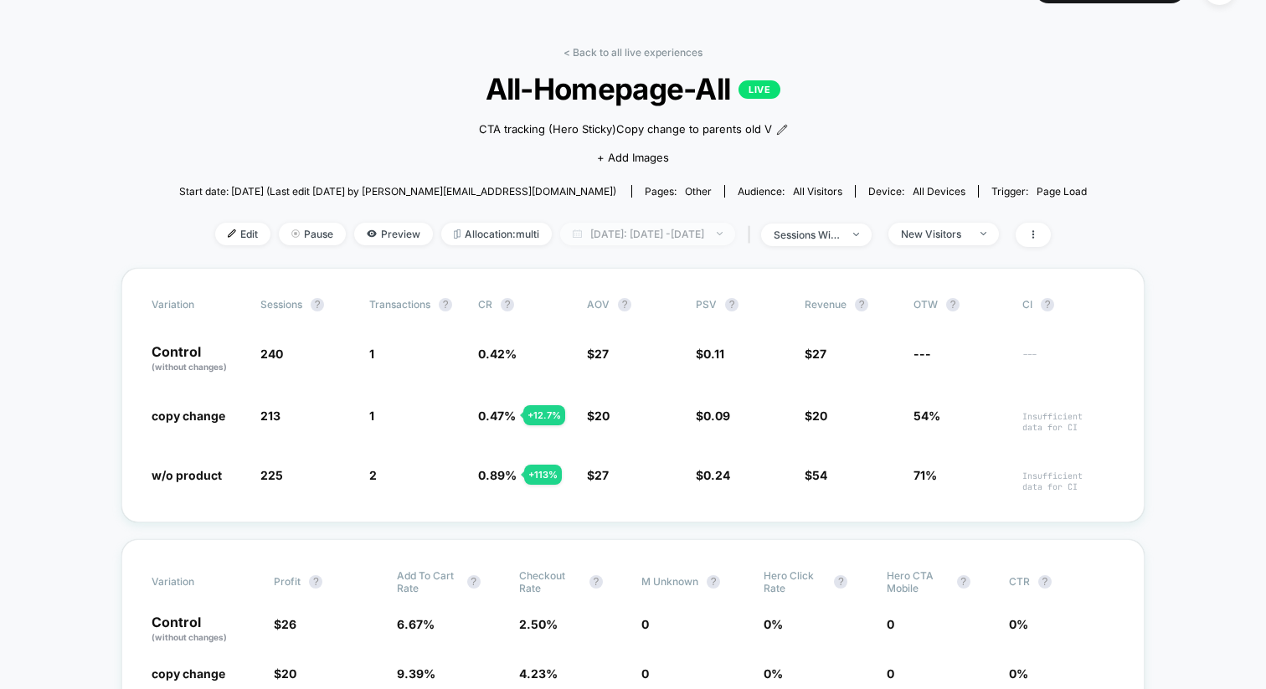
click at [640, 230] on span "[DATE]: [DATE] - [DATE]" at bounding box center [647, 234] width 175 height 23
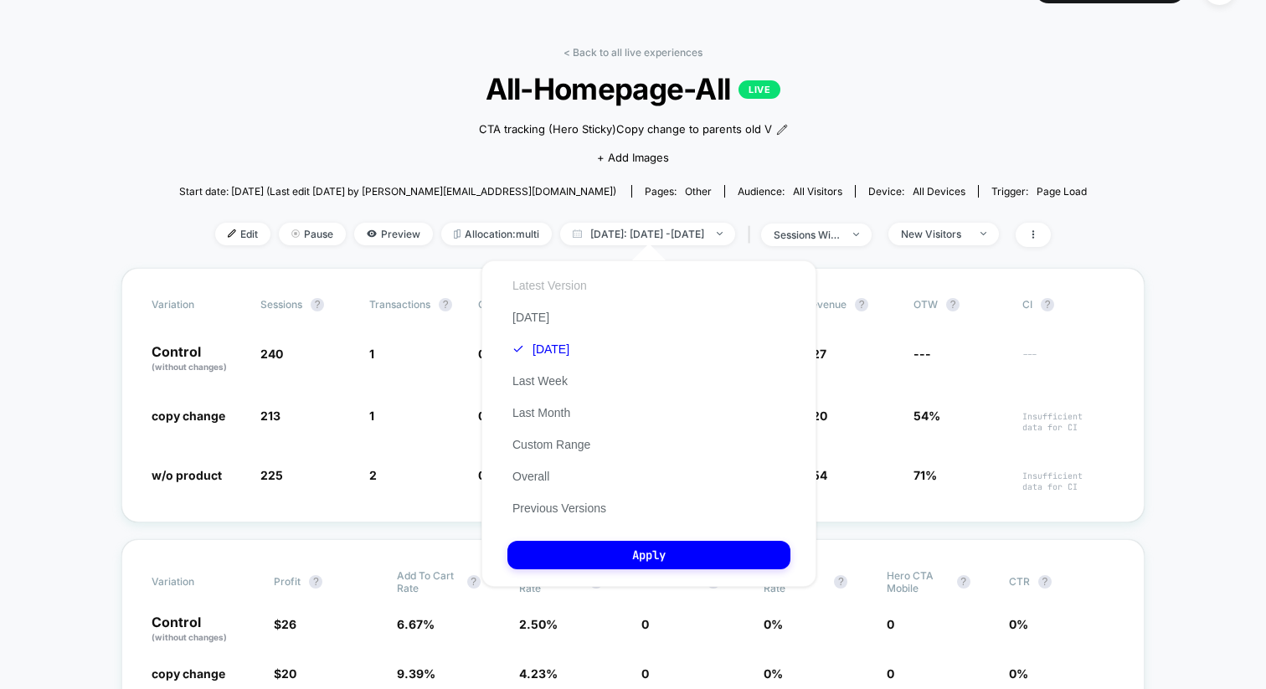
click at [581, 289] on button "Latest Version" at bounding box center [550, 285] width 85 height 15
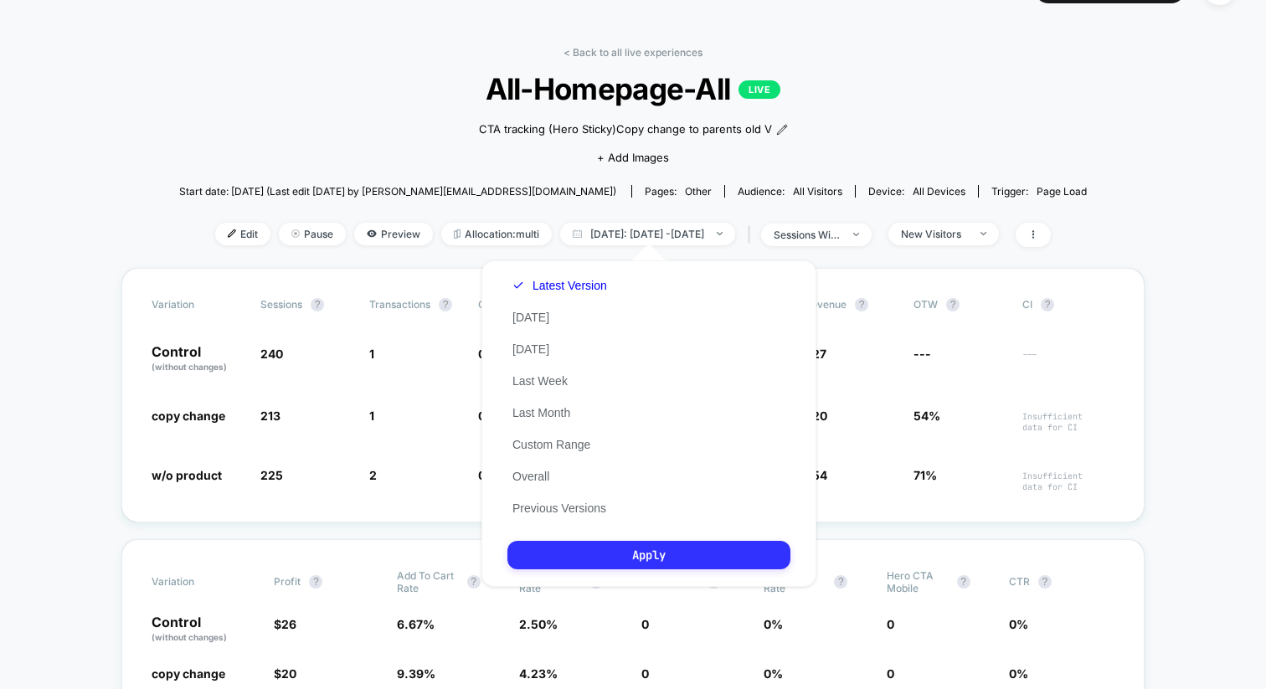
click at [557, 555] on button "Apply" at bounding box center [649, 555] width 283 height 28
